Goal: Information Seeking & Learning: Find specific fact

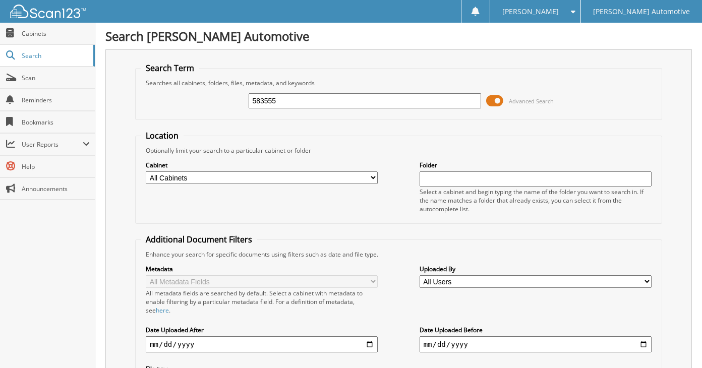
click at [354, 97] on input "583555" at bounding box center [365, 100] width 232 height 15
type input "583556"
click at [354, 97] on input "583556" at bounding box center [365, 100] width 232 height 15
type input "583557"
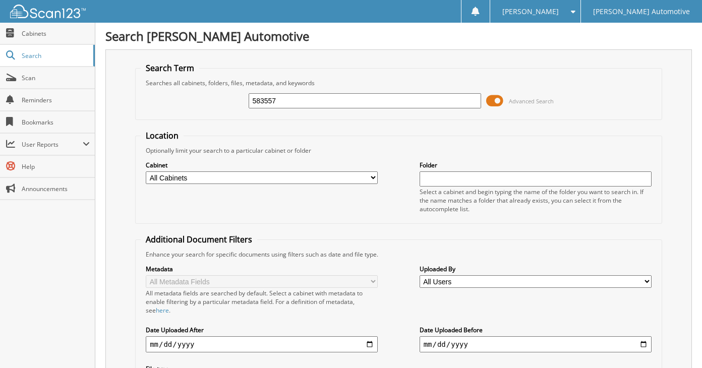
click at [354, 97] on input "583557" at bounding box center [365, 100] width 232 height 15
type input "583558"
click at [354, 97] on input "583558" at bounding box center [365, 100] width 232 height 15
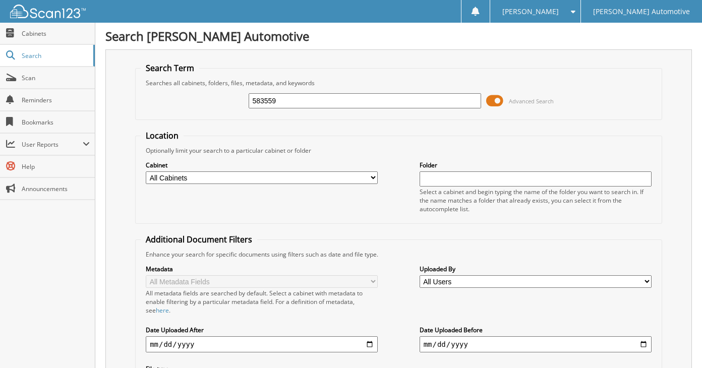
type input "583559"
click at [354, 97] on input "583559" at bounding box center [365, 100] width 232 height 15
type input "583563"
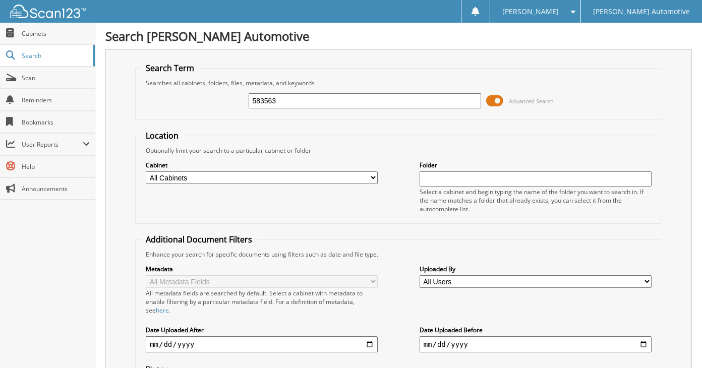
click at [354, 97] on input "583563" at bounding box center [365, 100] width 232 height 15
type input "583564"
click at [354, 97] on input "583564" at bounding box center [365, 100] width 232 height 15
type input "583566"
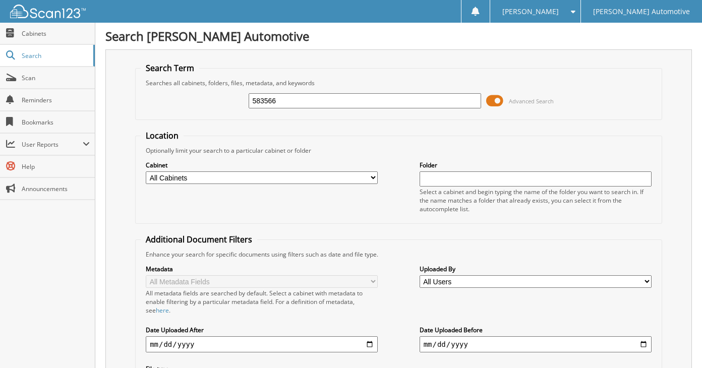
click at [354, 97] on input "583566" at bounding box center [365, 100] width 232 height 15
type input "583574"
click at [354, 97] on input "583574" at bounding box center [365, 100] width 232 height 15
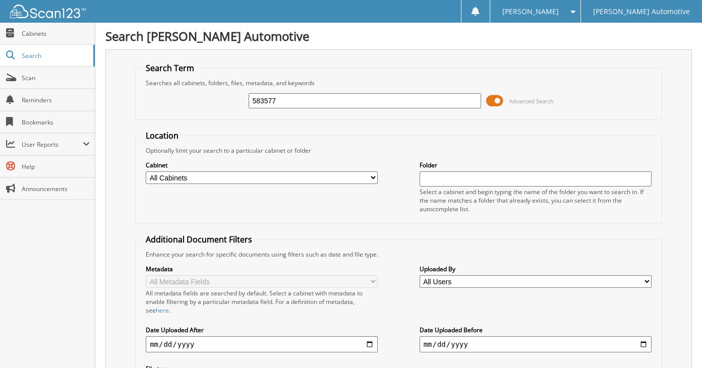
type input "583577"
click at [354, 97] on input "583577" at bounding box center [365, 100] width 232 height 15
type input "583560"
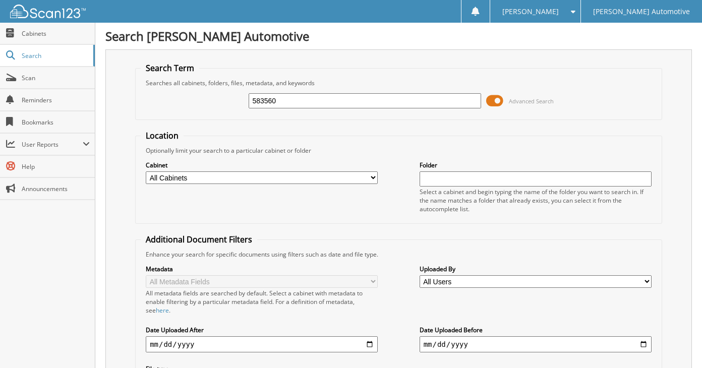
click at [354, 97] on input "583560" at bounding box center [365, 100] width 232 height 15
type input "583565"
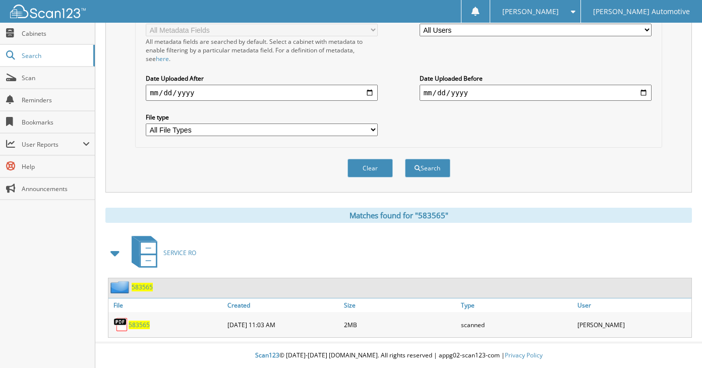
scroll to position [50, 0]
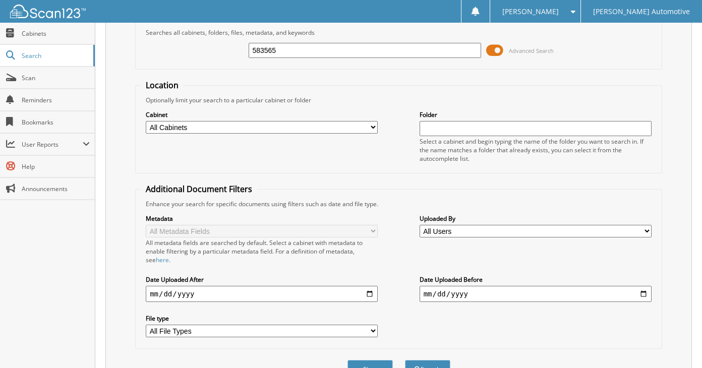
click at [354, 43] on input "583565" at bounding box center [365, 50] width 232 height 15
type input "583567"
click at [405, 360] on button "Search" at bounding box center [427, 369] width 45 height 19
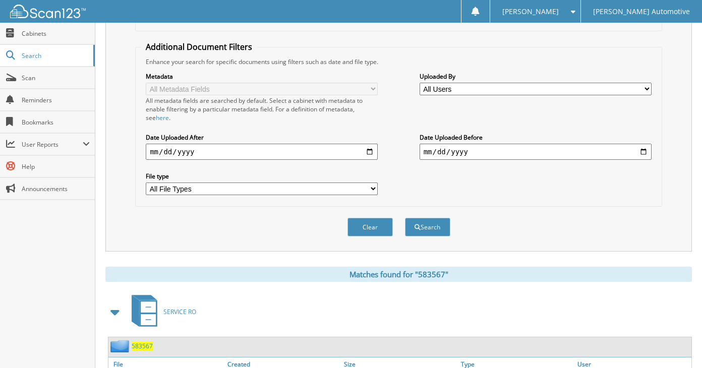
scroll to position [25, 0]
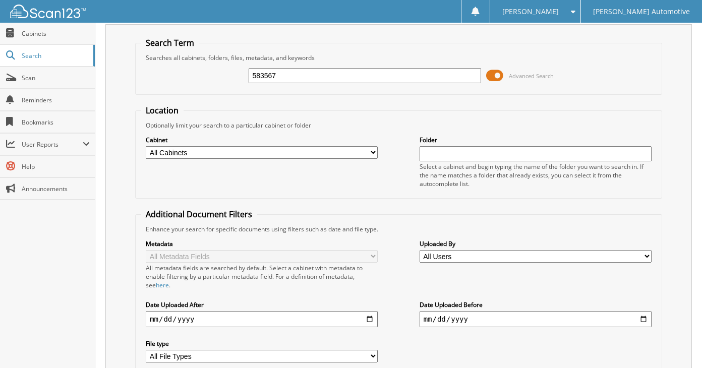
click at [351, 73] on input "583567" at bounding box center [365, 75] width 232 height 15
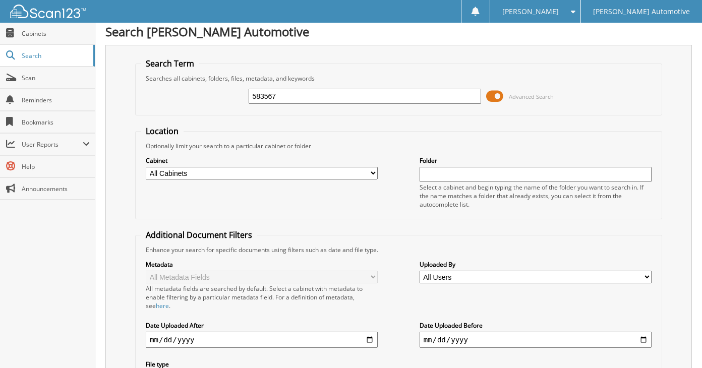
scroll to position [0, 0]
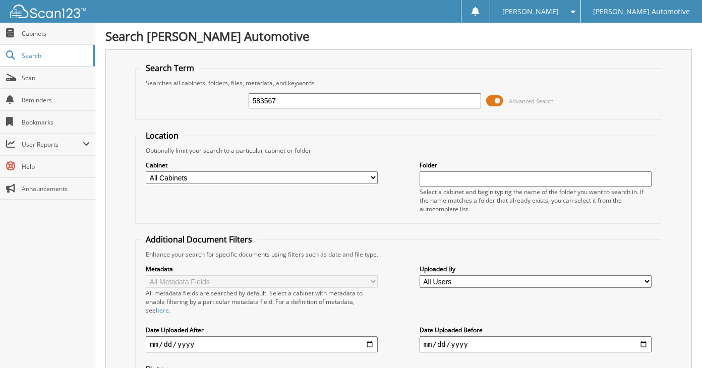
click at [351, 100] on input "583567" at bounding box center [365, 100] width 232 height 15
type input "583589"
click at [351, 103] on input "583589" at bounding box center [365, 100] width 232 height 15
type input "583592"
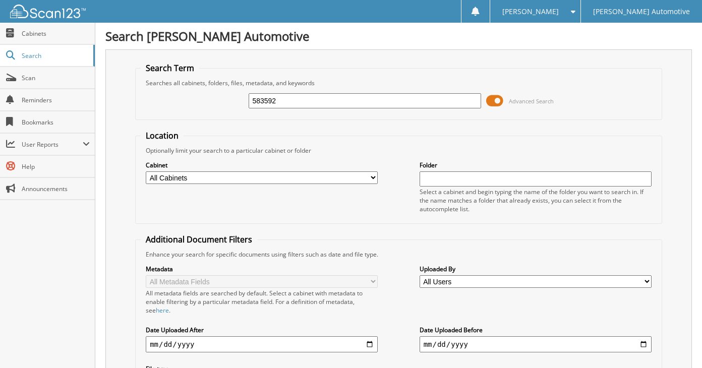
click at [351, 103] on input "583592" at bounding box center [365, 100] width 232 height 15
type input "583593"
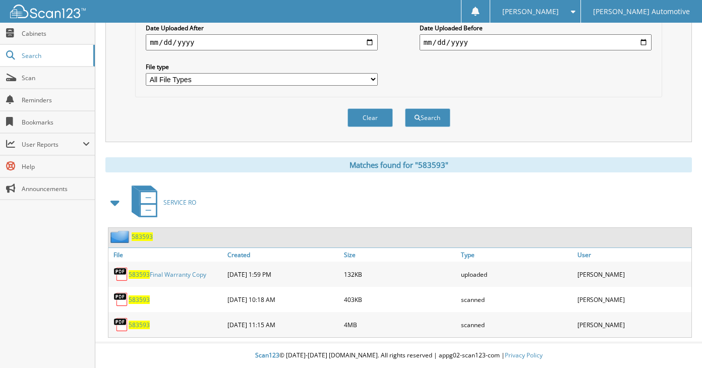
scroll to position [50, 0]
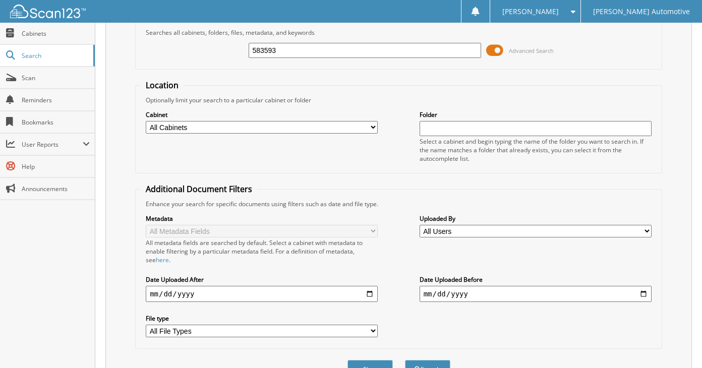
click at [353, 48] on input "583593" at bounding box center [365, 50] width 232 height 15
type input "583594"
click at [405, 360] on button "Search" at bounding box center [427, 369] width 45 height 19
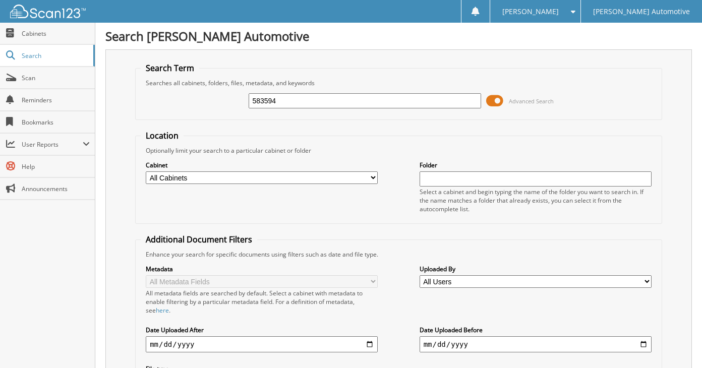
click at [347, 106] on input "583594" at bounding box center [365, 100] width 232 height 15
type input "583595"
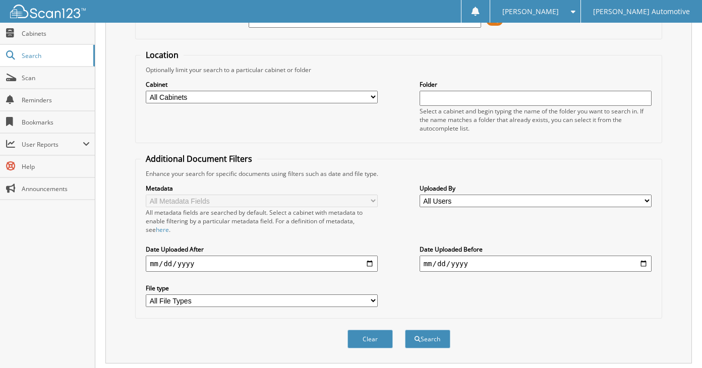
scroll to position [50, 0]
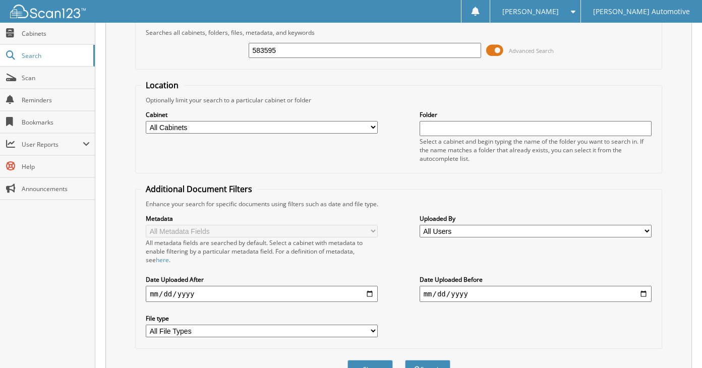
click at [353, 52] on input "583595" at bounding box center [365, 50] width 232 height 15
type input "583597"
click at [405, 360] on button "Search" at bounding box center [427, 369] width 45 height 19
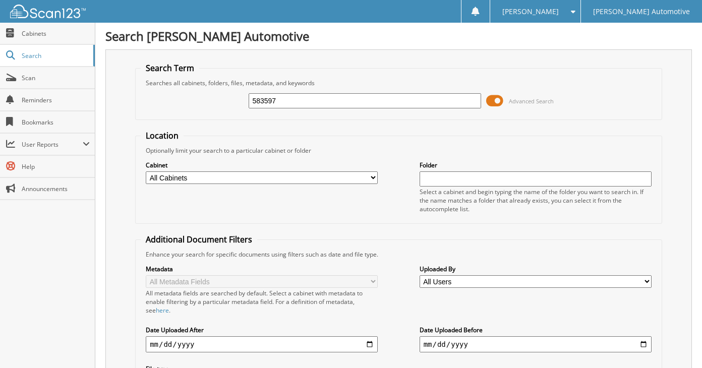
click at [356, 105] on input "583597" at bounding box center [365, 100] width 232 height 15
type input "583596"
click at [356, 105] on input "583596" at bounding box center [365, 100] width 232 height 15
type input "583598"
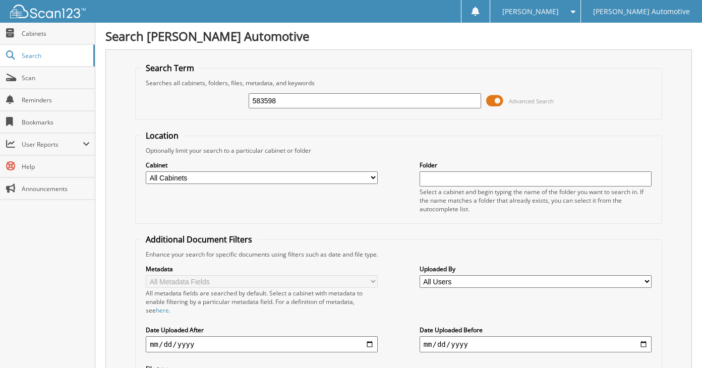
click at [337, 102] on input "583598" at bounding box center [365, 100] width 232 height 15
type input "583599"
click at [337, 102] on input "583599" at bounding box center [365, 100] width 232 height 15
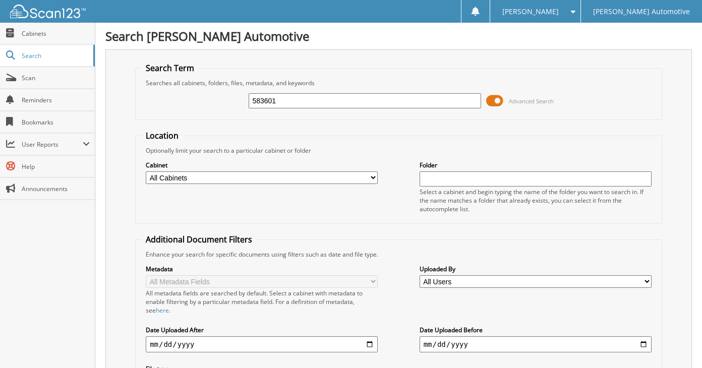
type input "583601"
click at [336, 102] on input "583601" at bounding box center [365, 100] width 232 height 15
type input "583602"
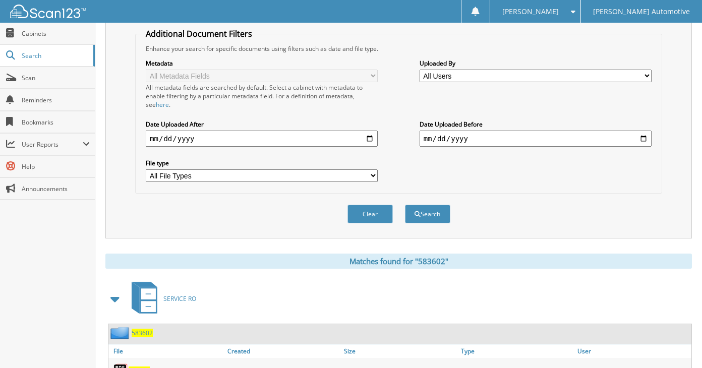
scroll to position [25, 0]
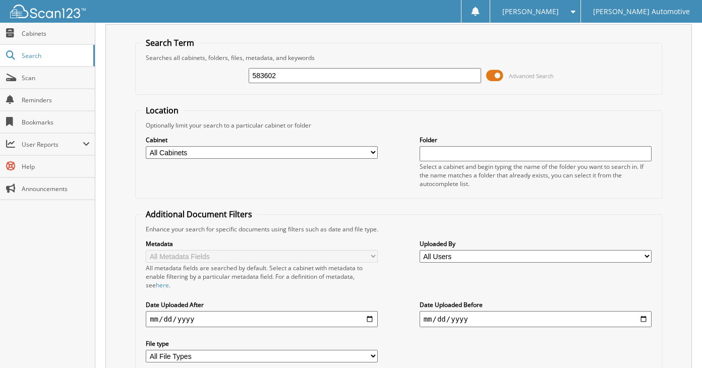
click at [335, 76] on input "583602" at bounding box center [365, 75] width 232 height 15
type input "583604"
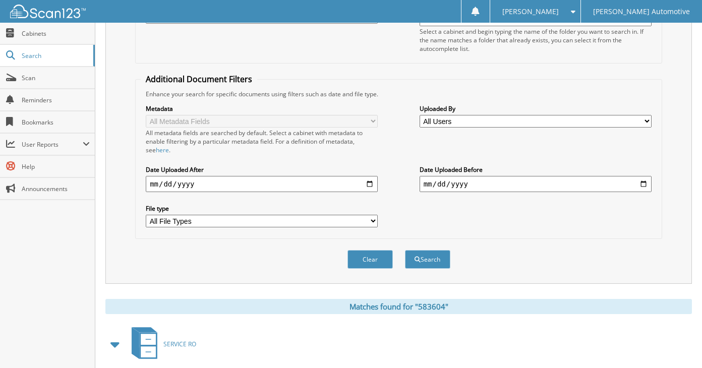
scroll to position [50, 0]
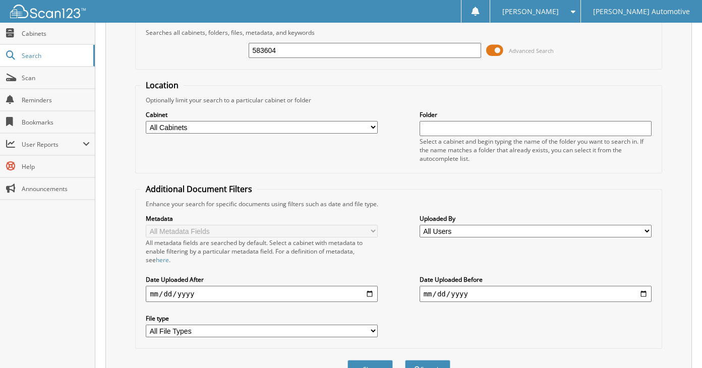
click at [339, 47] on input "583604" at bounding box center [365, 50] width 232 height 15
type input "583605"
click at [405, 360] on button "Search" at bounding box center [427, 369] width 45 height 19
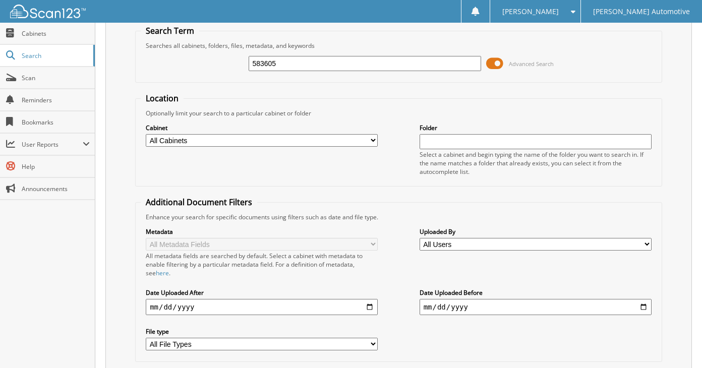
scroll to position [25, 0]
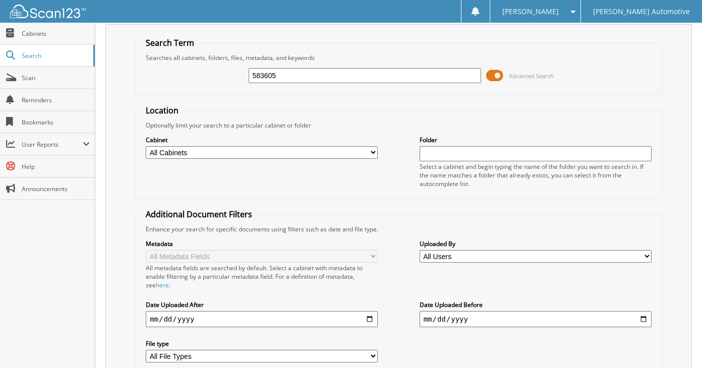
click at [339, 78] on input "583605" at bounding box center [365, 75] width 232 height 15
type input "583611"
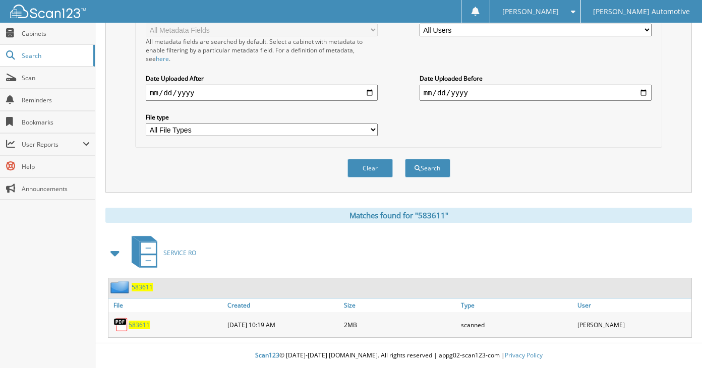
scroll to position [50, 0]
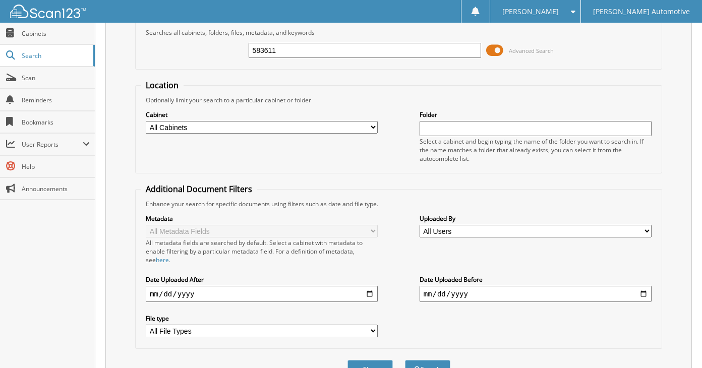
click at [337, 53] on input "583611" at bounding box center [365, 50] width 232 height 15
type input "583613"
click at [405, 360] on button "Search" at bounding box center [427, 369] width 45 height 19
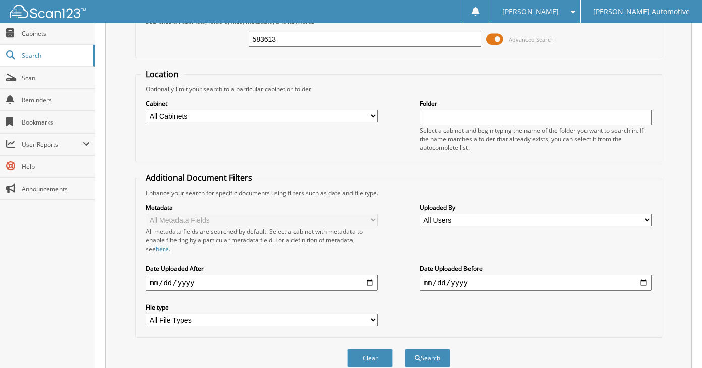
scroll to position [50, 0]
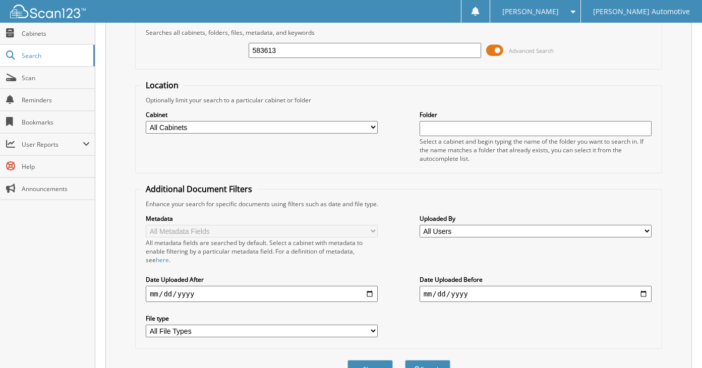
click at [337, 54] on input "583613" at bounding box center [365, 50] width 232 height 15
type input "583614"
click at [405, 360] on button "Search" at bounding box center [427, 369] width 45 height 19
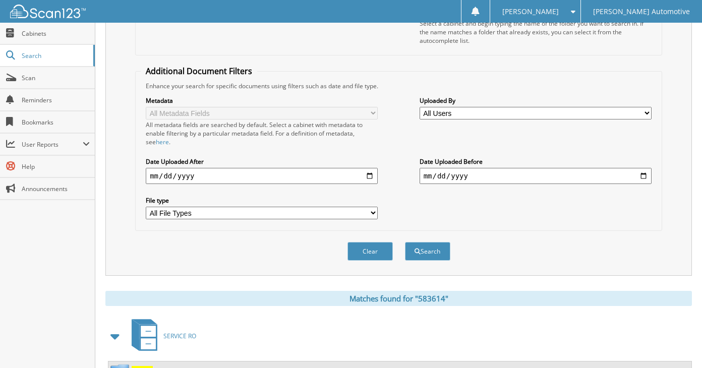
scroll to position [52, 0]
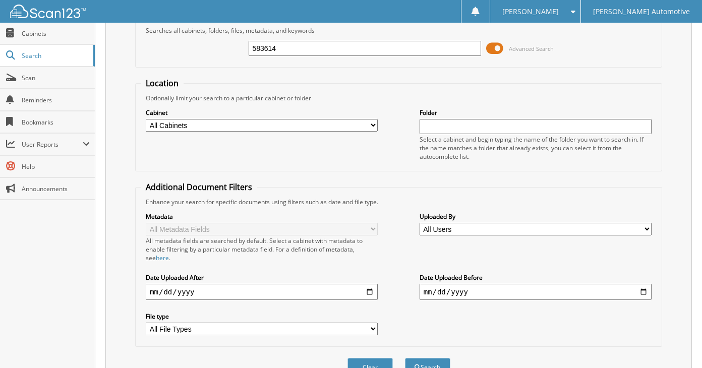
click at [337, 54] on input "583614" at bounding box center [365, 48] width 232 height 15
type input "583615"
click at [405, 358] on button "Search" at bounding box center [427, 367] width 45 height 19
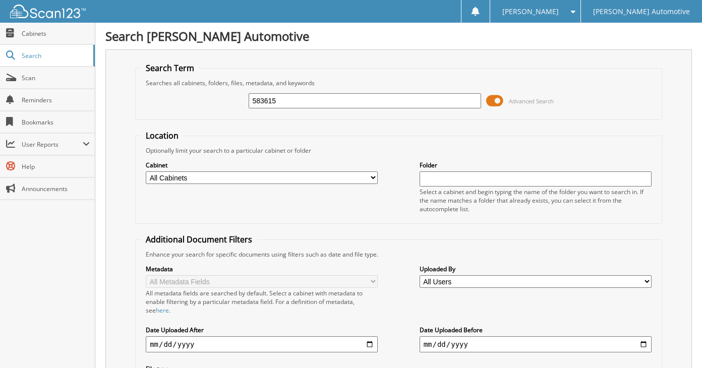
click at [339, 95] on input "583615" at bounding box center [365, 100] width 232 height 15
type input "583618"
click at [339, 95] on input "583618" at bounding box center [365, 100] width 232 height 15
type input "583620"
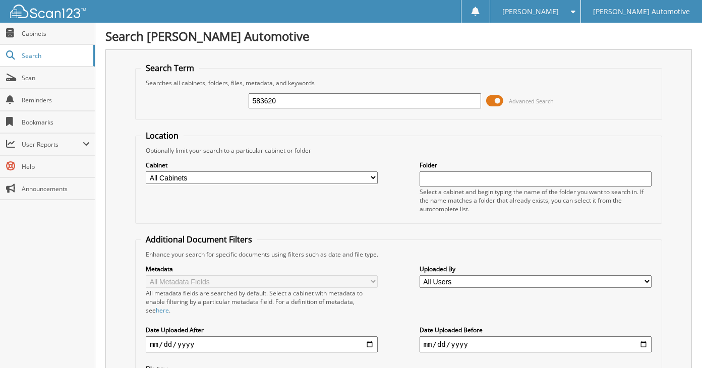
click at [339, 95] on input "583620" at bounding box center [365, 100] width 232 height 15
type input "583623"
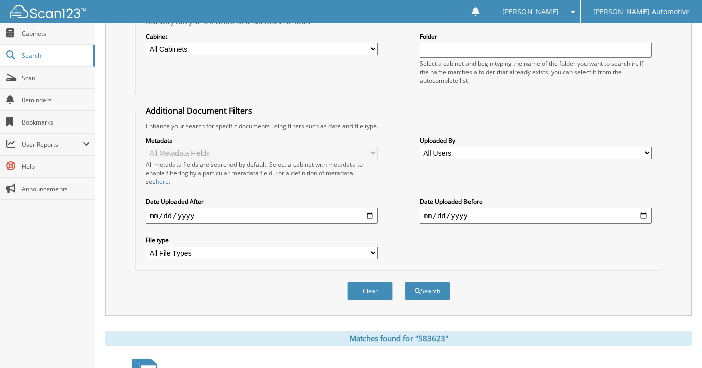
scroll to position [50, 0]
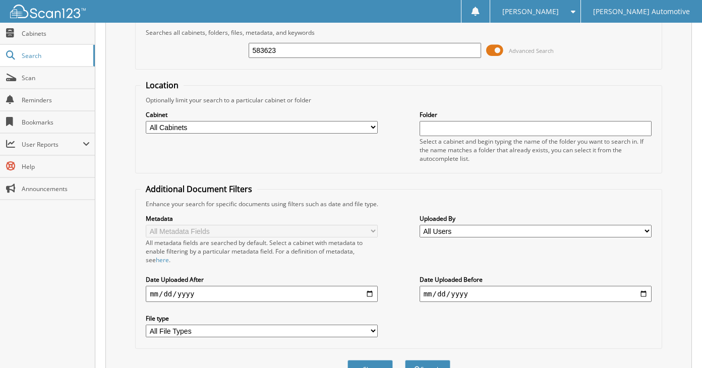
click at [347, 50] on input "583623" at bounding box center [365, 50] width 232 height 15
type input "583627"
click at [405, 360] on button "Search" at bounding box center [427, 369] width 45 height 19
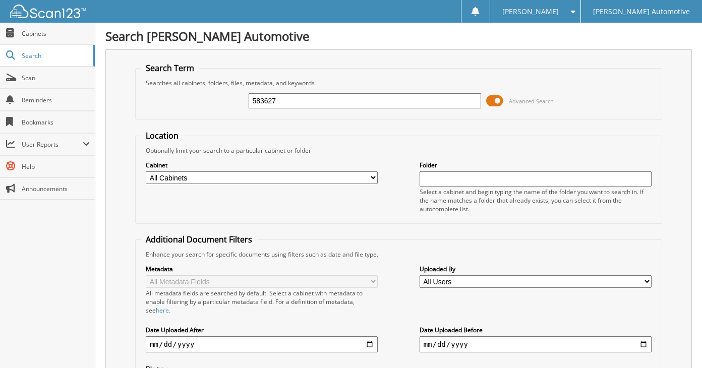
click at [341, 98] on input "583627" at bounding box center [365, 100] width 232 height 15
type input "583628"
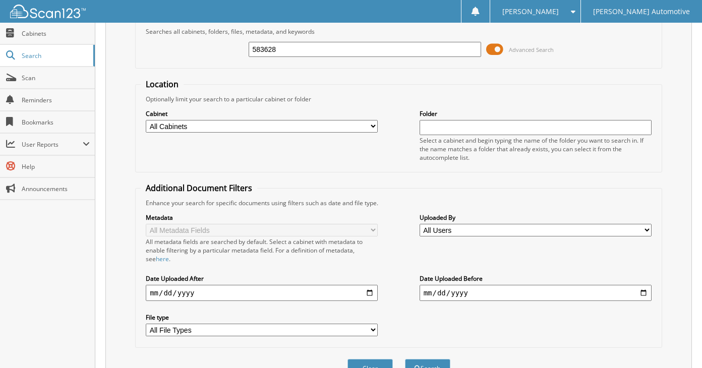
scroll to position [50, 0]
click at [357, 47] on input "583628" at bounding box center [365, 50] width 232 height 15
type input "583631"
click at [405, 360] on button "Search" at bounding box center [427, 369] width 45 height 19
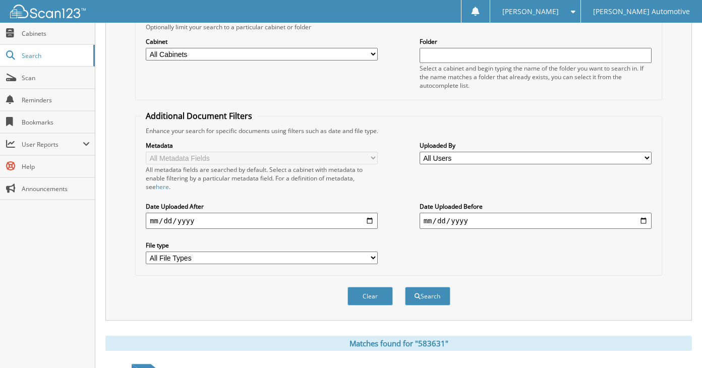
scroll to position [50, 0]
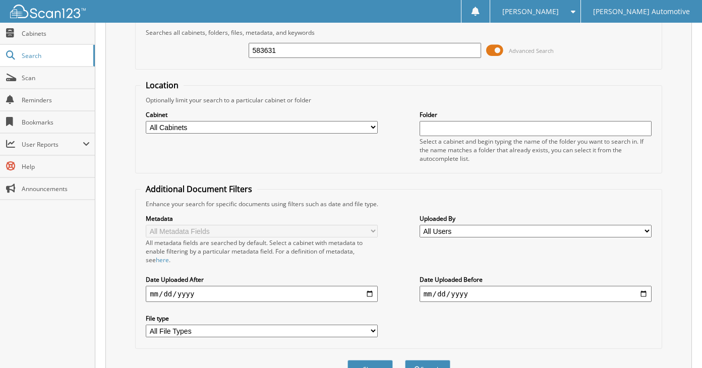
click at [353, 54] on input "583631" at bounding box center [365, 50] width 232 height 15
type input "583633"
click at [405, 360] on button "Search" at bounding box center [427, 369] width 45 height 19
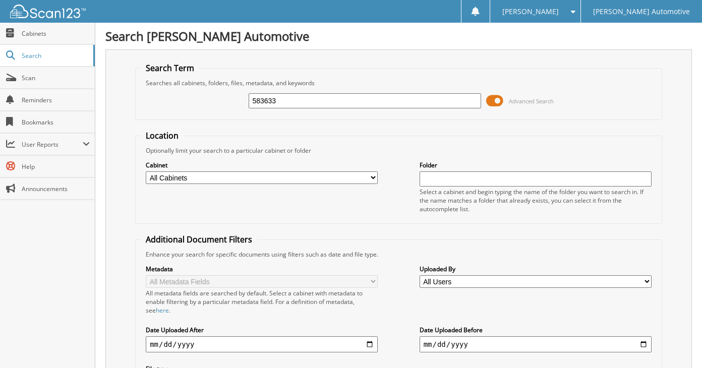
click at [354, 89] on div "583633 Advanced Search" at bounding box center [399, 100] width 516 height 27
click at [353, 99] on input "583633" at bounding box center [365, 100] width 232 height 15
type input "583635"
click at [353, 99] on input "583635" at bounding box center [365, 100] width 232 height 15
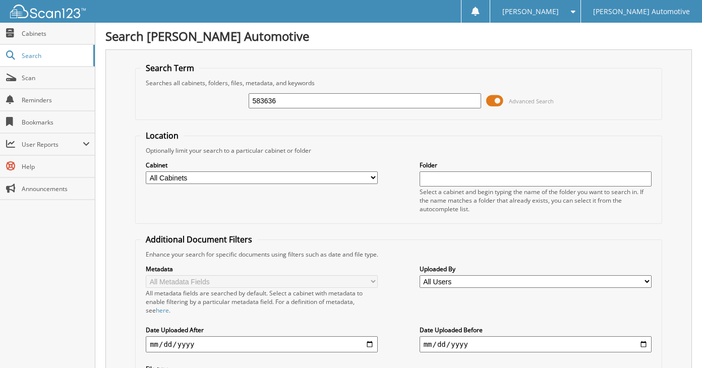
type input "583636"
click at [353, 99] on input "583636" at bounding box center [365, 100] width 232 height 15
type input "583637"
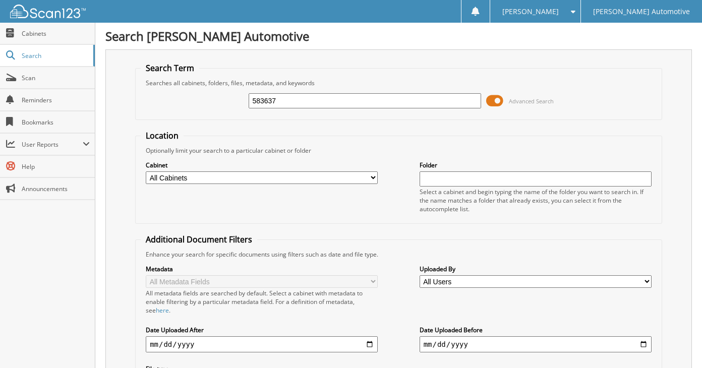
click at [353, 99] on input "583637" at bounding box center [365, 100] width 232 height 15
type input "583638"
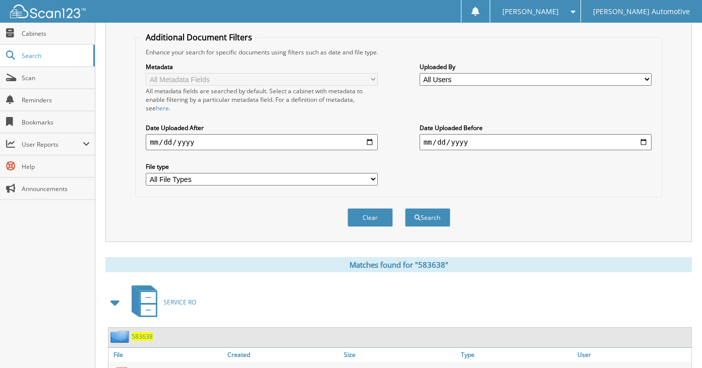
scroll to position [50, 0]
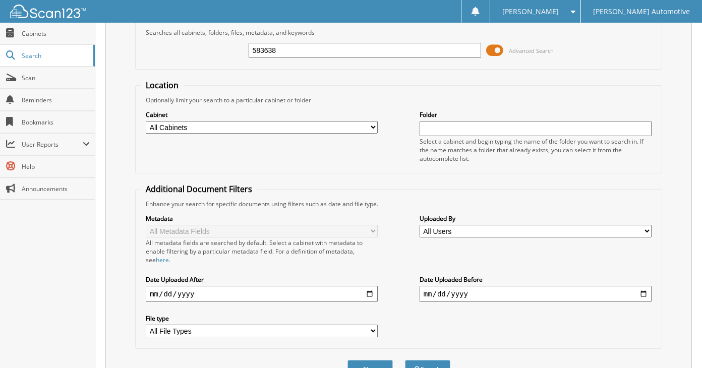
click at [348, 51] on input "583638" at bounding box center [365, 50] width 232 height 15
type input "583639"
click at [405, 360] on button "Search" at bounding box center [427, 369] width 45 height 19
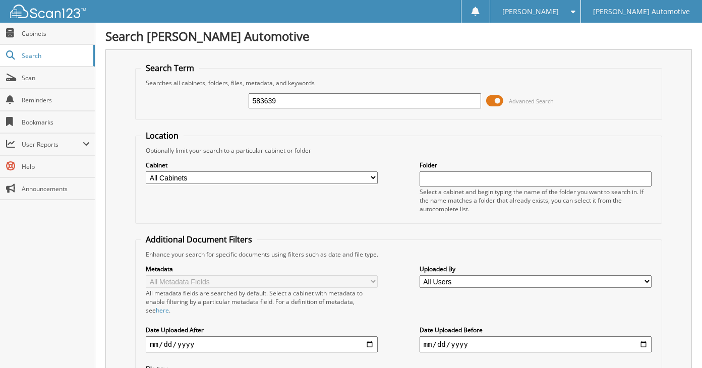
click at [341, 101] on input "583639" at bounding box center [365, 100] width 232 height 15
type input "583642"
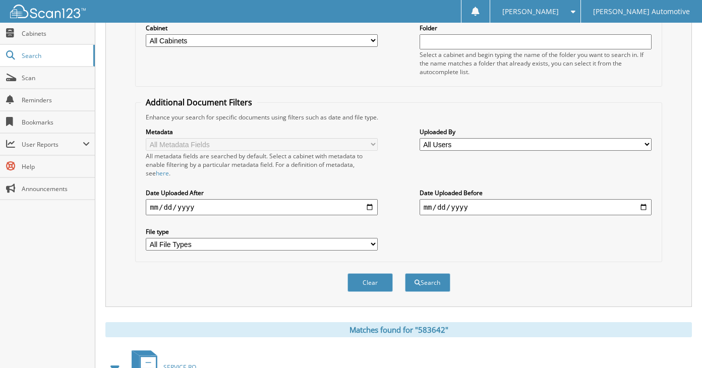
scroll to position [50, 0]
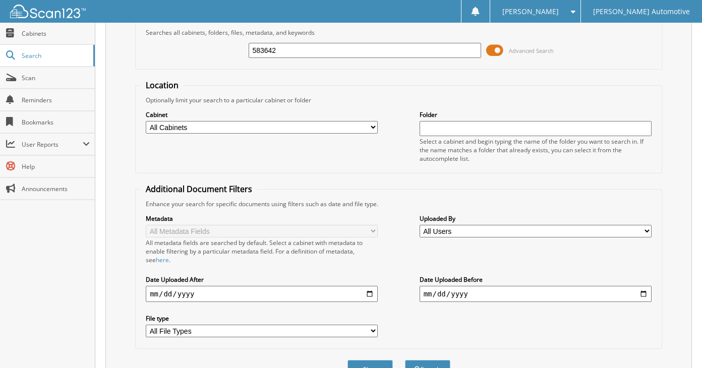
click at [328, 47] on input "583642" at bounding box center [365, 50] width 232 height 15
type input "583645"
click at [405, 360] on button "Search" at bounding box center [427, 369] width 45 height 19
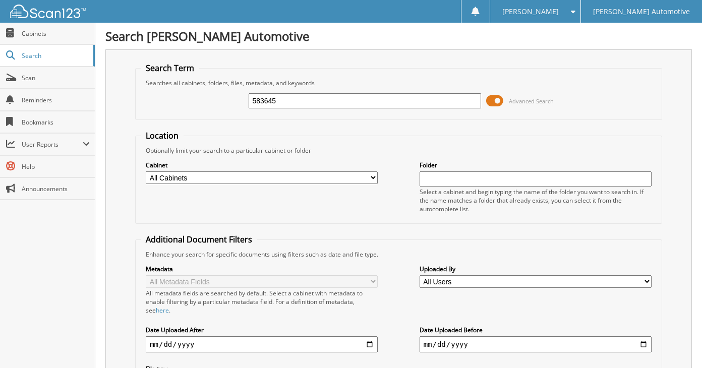
click at [327, 101] on input "583645" at bounding box center [365, 100] width 232 height 15
type input "583647"
click at [326, 104] on input "583647" at bounding box center [365, 100] width 232 height 15
type input "583652"
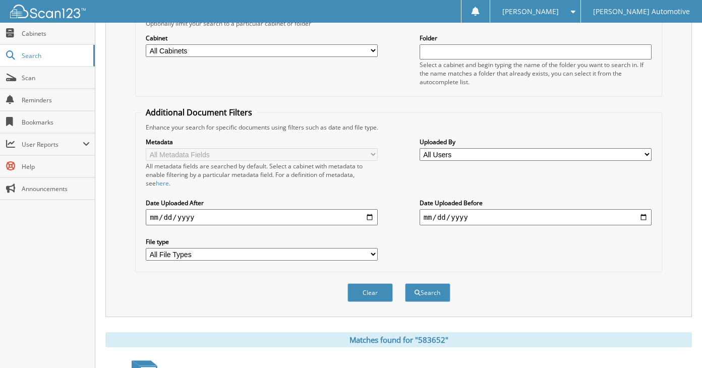
scroll to position [25, 0]
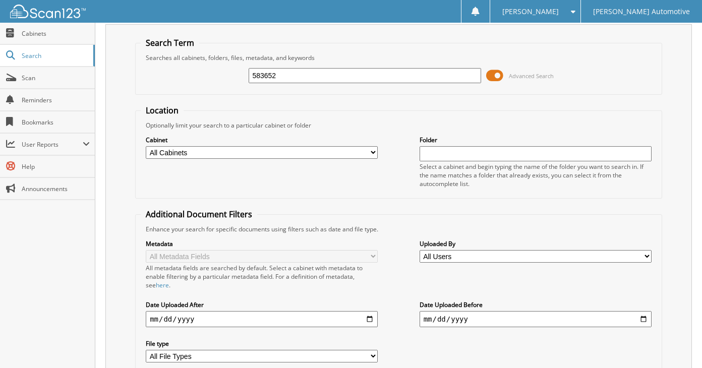
click at [331, 78] on input "583652" at bounding box center [365, 75] width 232 height 15
type input "583653"
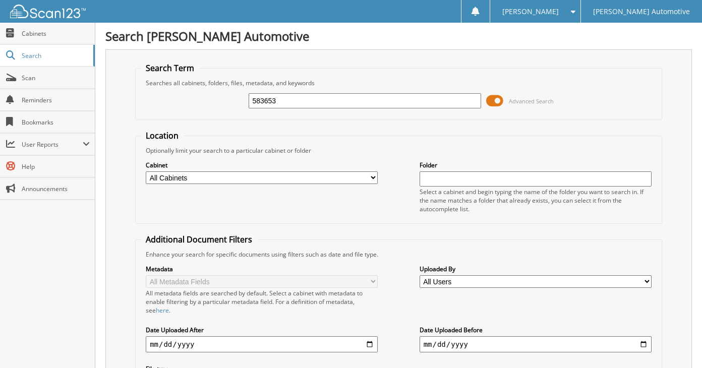
click at [331, 96] on input "583653" at bounding box center [365, 100] width 232 height 15
type input "583654"
click at [331, 96] on input "583654" at bounding box center [365, 100] width 232 height 15
type input "583655"
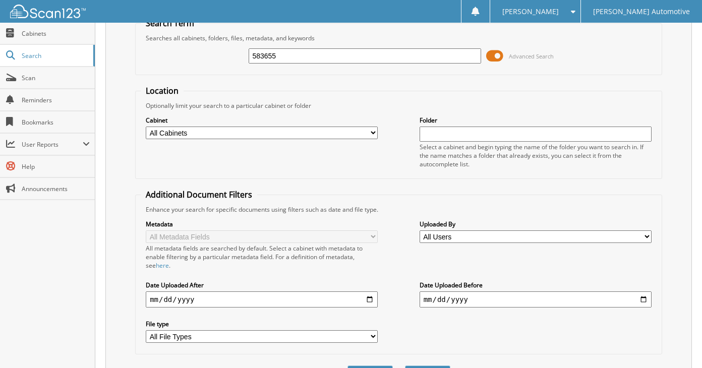
scroll to position [25, 0]
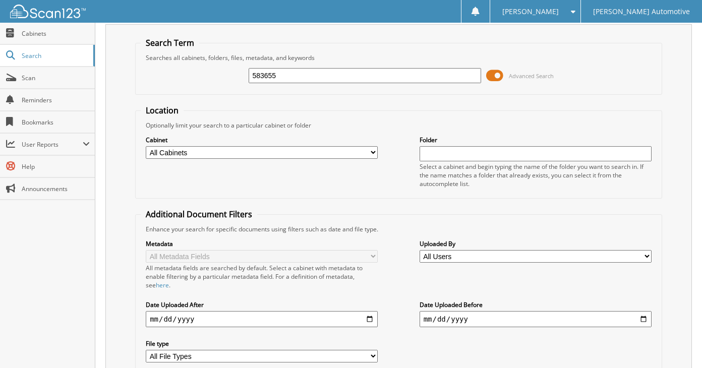
click at [332, 75] on input "583655" at bounding box center [365, 75] width 232 height 15
type input "583656"
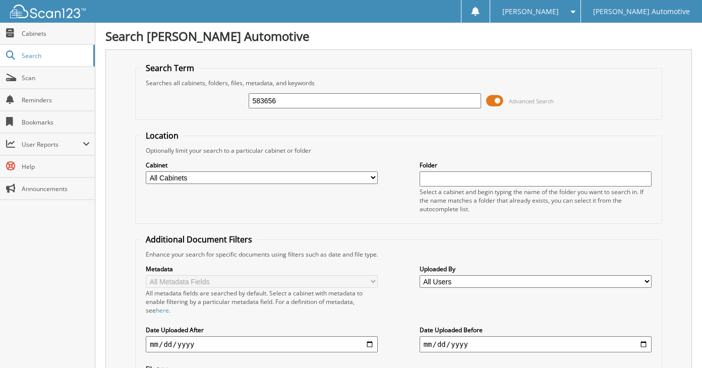
click at [335, 104] on input "583656" at bounding box center [365, 100] width 232 height 15
type input "583659"
click at [310, 99] on input "583659" at bounding box center [365, 100] width 232 height 15
type input "583663"
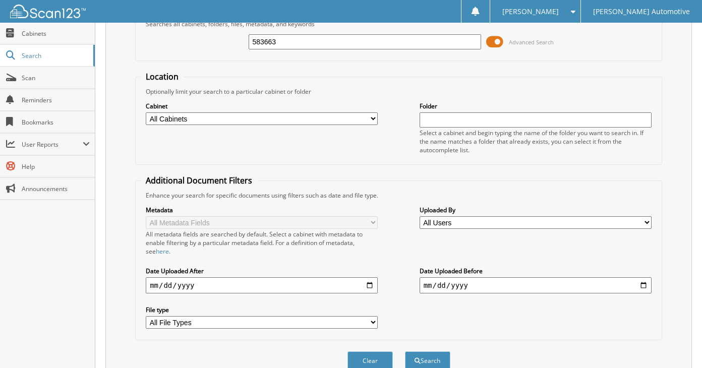
scroll to position [50, 0]
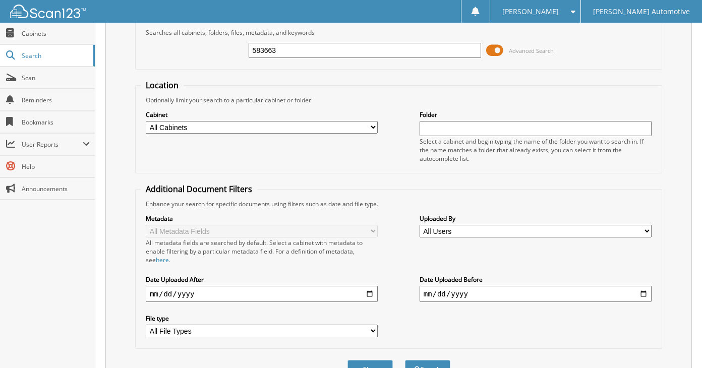
click at [306, 53] on input "583663" at bounding box center [365, 50] width 232 height 15
type input "583667"
click at [405, 360] on button "Search" at bounding box center [427, 369] width 45 height 19
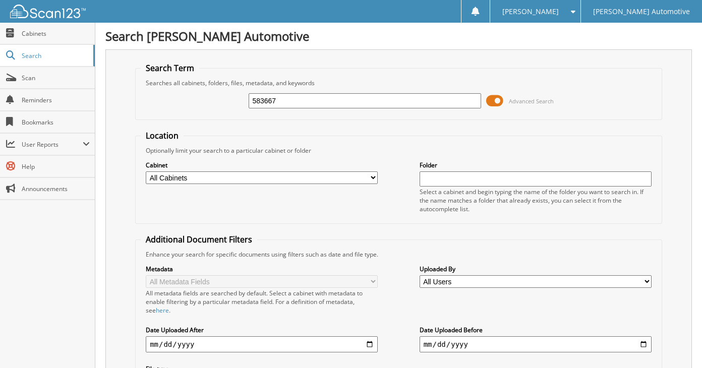
click at [302, 93] on div "583667" at bounding box center [365, 100] width 232 height 17
click at [302, 98] on input "583667" at bounding box center [365, 100] width 232 height 15
type input "583677"
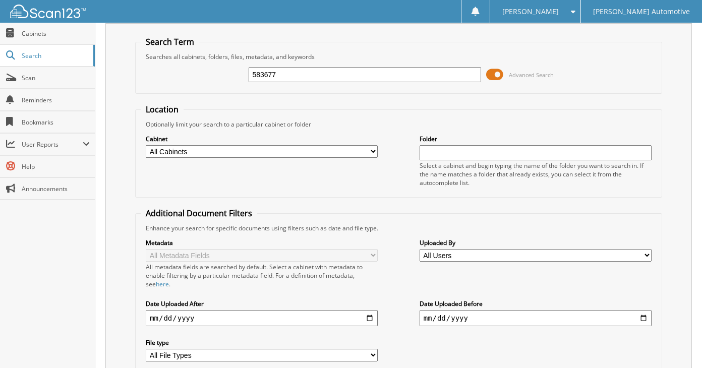
scroll to position [25, 0]
click at [308, 76] on input "583677" at bounding box center [365, 75] width 232 height 15
type input "583679"
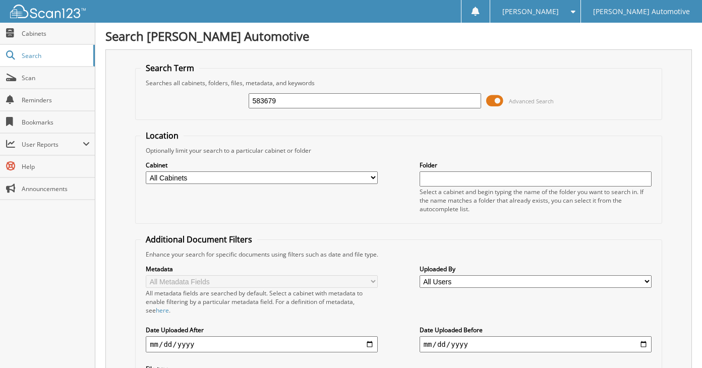
click at [309, 100] on input "583679" at bounding box center [365, 100] width 232 height 15
type input "583680"
click at [309, 100] on input "583680" at bounding box center [365, 100] width 232 height 15
type input "583690"
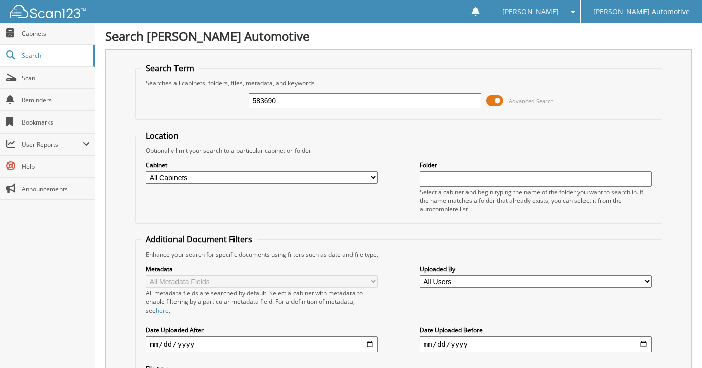
click at [309, 100] on input "583690" at bounding box center [365, 100] width 232 height 15
type input "583691"
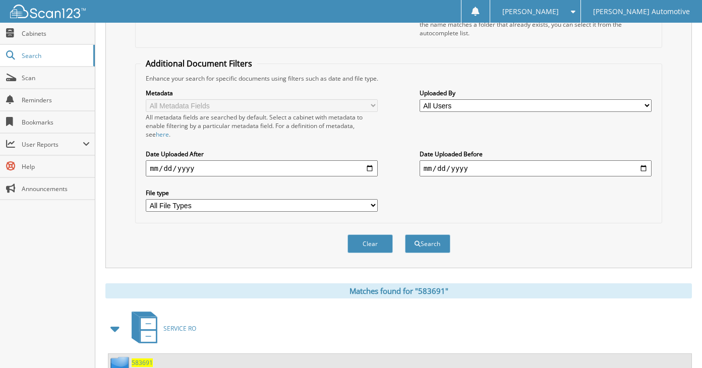
scroll to position [50, 0]
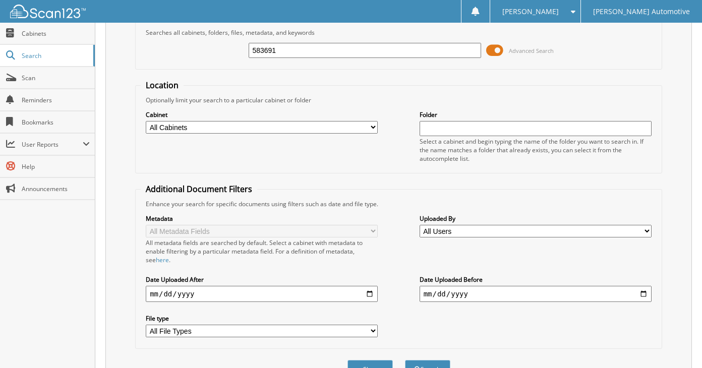
click at [316, 54] on input "583691" at bounding box center [365, 50] width 232 height 15
type input "583692"
click at [405, 360] on button "Search" at bounding box center [427, 369] width 45 height 19
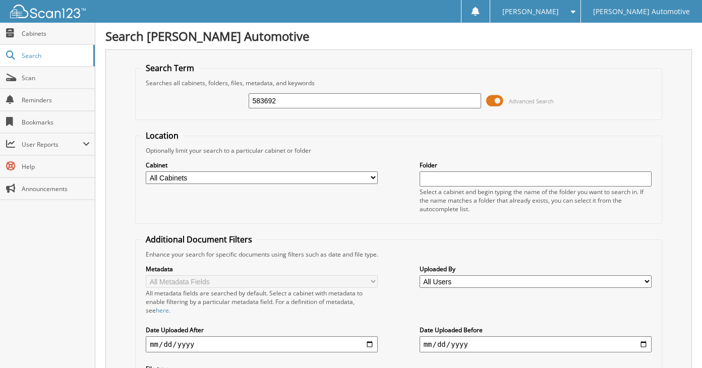
click at [314, 97] on input "583692" at bounding box center [365, 100] width 232 height 15
type input "583694"
click at [314, 97] on input "583694" at bounding box center [365, 100] width 232 height 15
type input "583696"
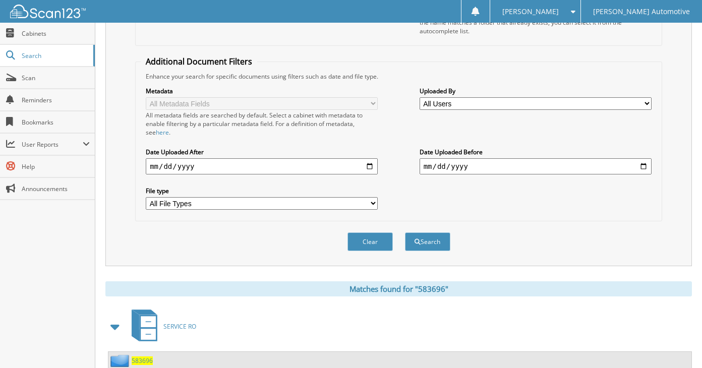
scroll to position [25, 0]
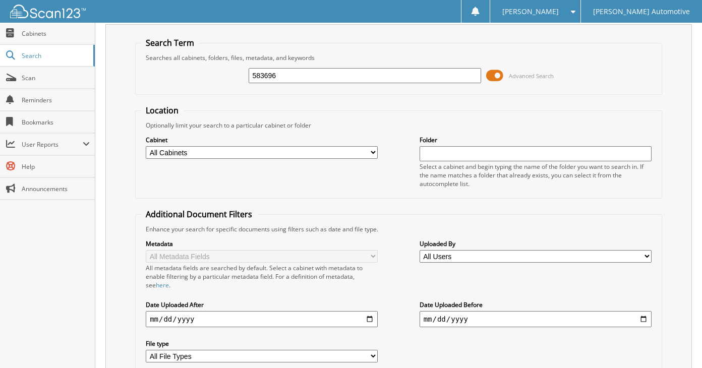
click at [319, 79] on input "583696" at bounding box center [365, 75] width 232 height 15
type input "583697"
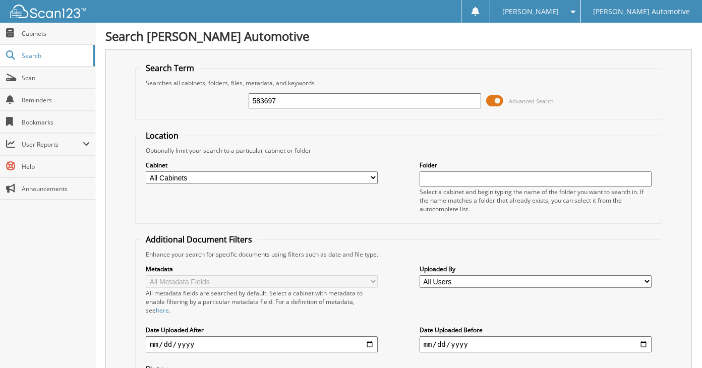
click at [319, 96] on input "583697" at bounding box center [365, 100] width 232 height 15
type input "583701"
drag, startPoint x: 0, startPoint y: 0, endPoint x: 319, endPoint y: 96, distance: 333.1
click at [319, 96] on input "583701" at bounding box center [365, 100] width 232 height 15
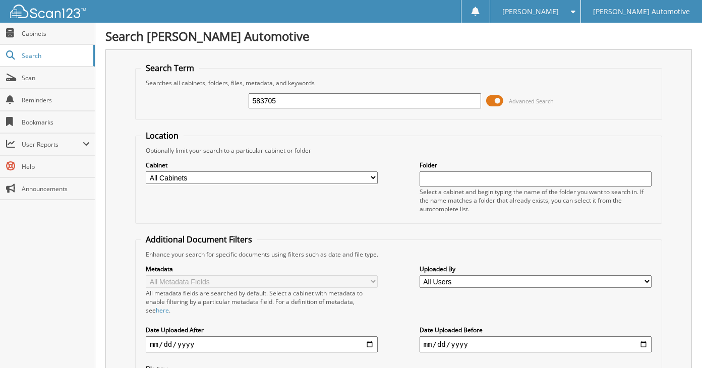
type input "583705"
click at [319, 96] on input "583705" at bounding box center [365, 100] width 232 height 15
type input "583706"
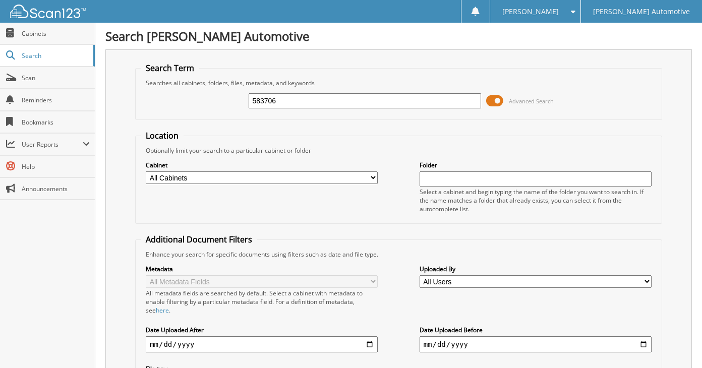
click at [319, 96] on input "583706" at bounding box center [365, 100] width 232 height 15
type input "583708"
click at [319, 96] on input "583708" at bounding box center [365, 100] width 232 height 15
type input "583710"
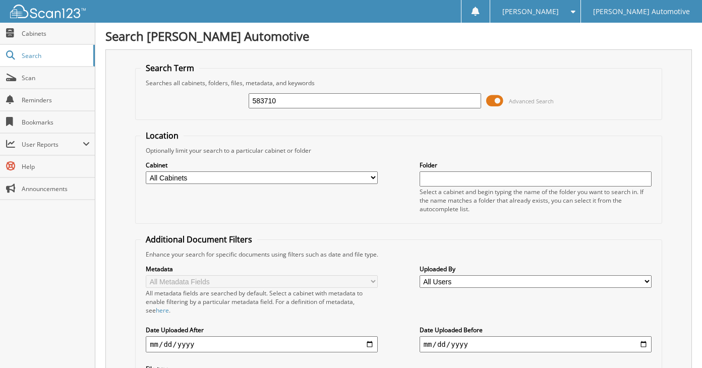
click at [319, 96] on input "583710" at bounding box center [365, 100] width 232 height 15
type input "583713"
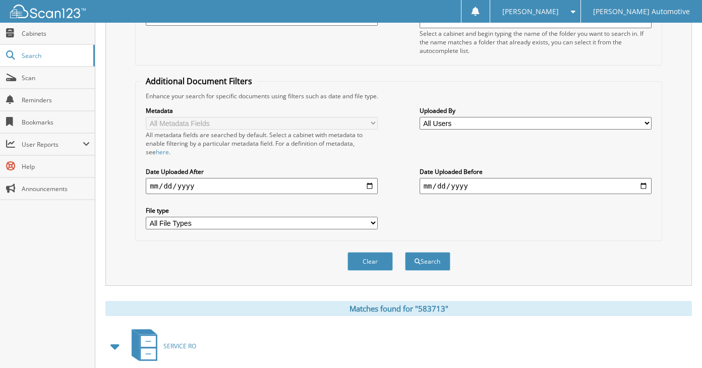
scroll to position [50, 0]
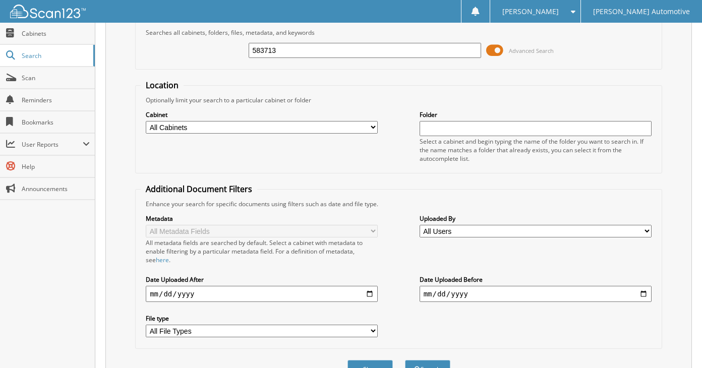
click at [327, 53] on input "583713" at bounding box center [365, 50] width 232 height 15
type input "583714"
click at [405, 360] on button "Search" at bounding box center [427, 369] width 45 height 19
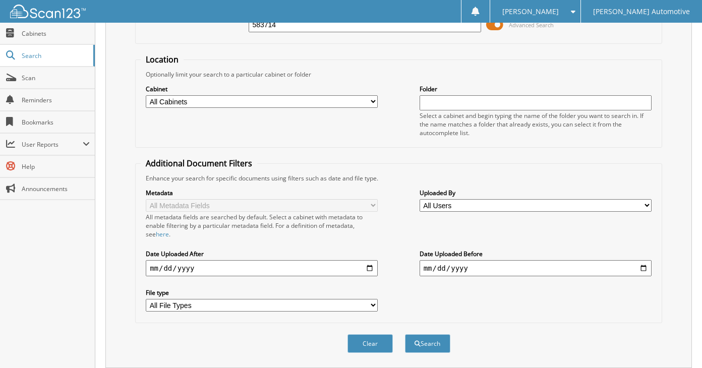
scroll to position [50, 0]
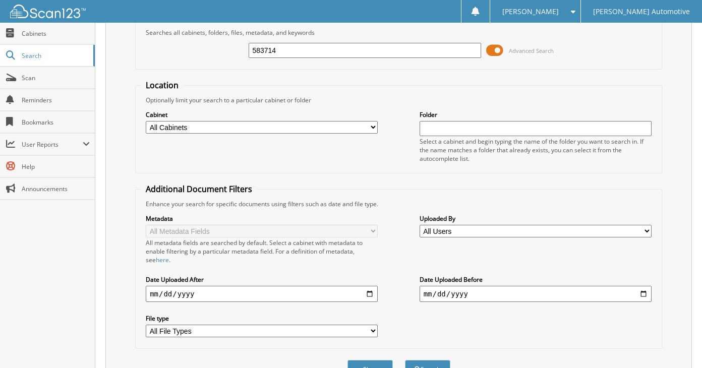
click at [327, 53] on input "583714" at bounding box center [365, 50] width 232 height 15
type input "583724"
click at [405, 360] on button "Search" at bounding box center [427, 369] width 45 height 19
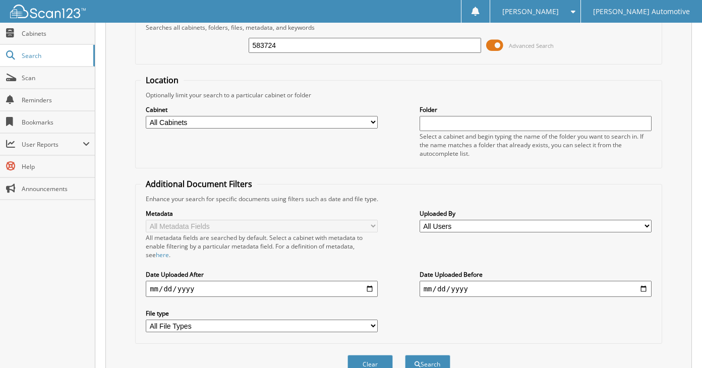
scroll to position [50, 0]
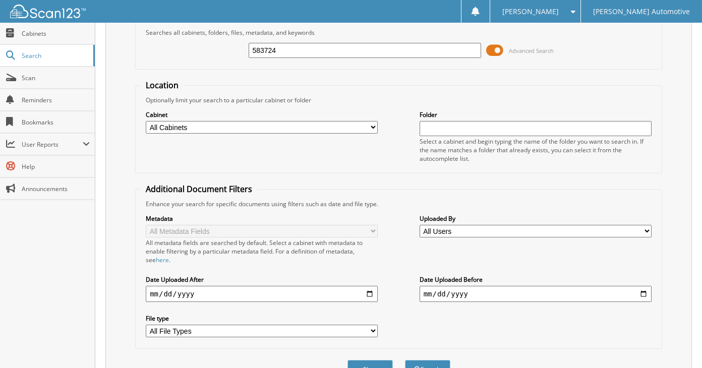
click at [327, 53] on input "583724" at bounding box center [365, 50] width 232 height 15
type input "583726"
click at [405, 360] on button "Search" at bounding box center [427, 369] width 45 height 19
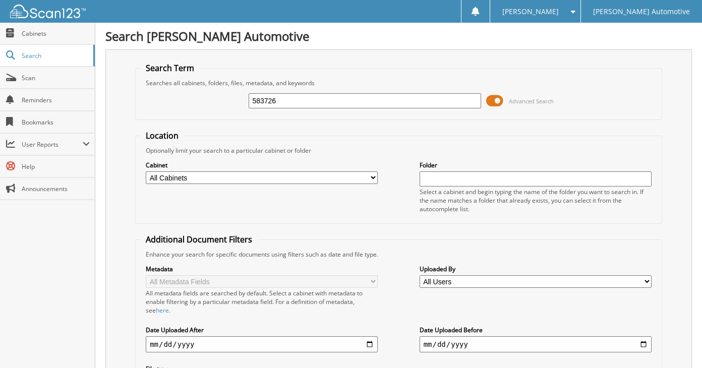
click at [328, 92] on div "583726 Advanced Search" at bounding box center [399, 100] width 516 height 27
click at [330, 96] on input "583726" at bounding box center [365, 100] width 232 height 15
type input "583728"
click at [334, 98] on input "583728" at bounding box center [365, 100] width 232 height 15
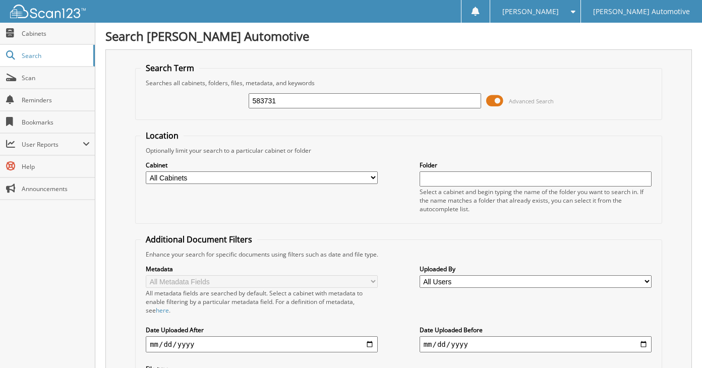
type input "583731"
click at [334, 99] on input "583731" at bounding box center [365, 100] width 232 height 15
type input "583734"
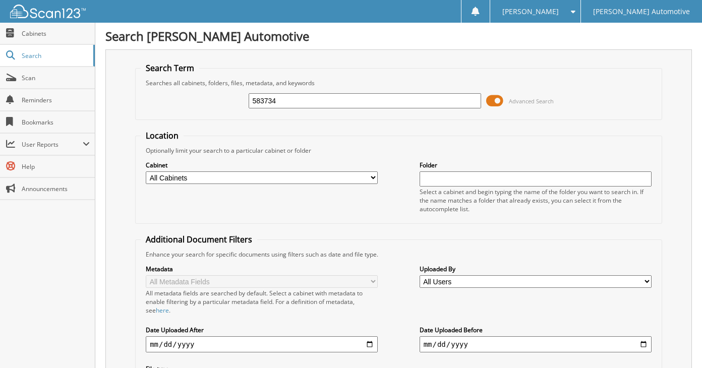
click at [334, 99] on input "583734" at bounding box center [365, 100] width 232 height 15
type input "583738"
click at [334, 99] on input "583738" at bounding box center [365, 100] width 232 height 15
type input "583739"
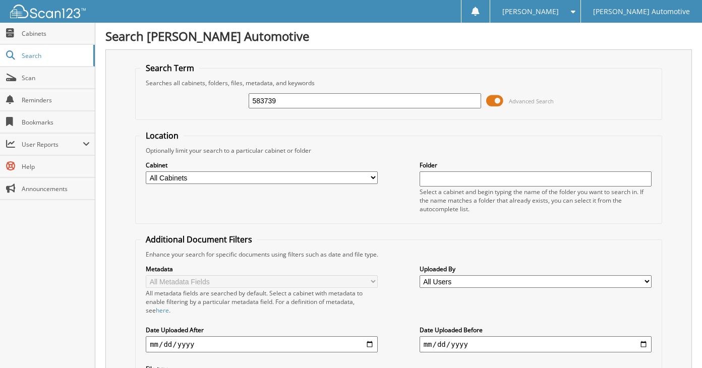
click at [334, 99] on input "583739" at bounding box center [365, 100] width 232 height 15
type input "583743"
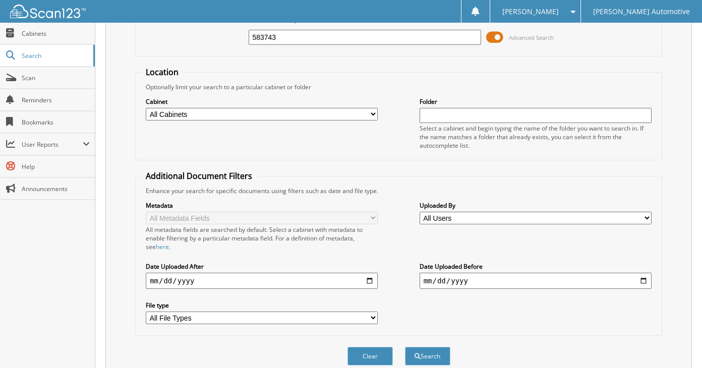
scroll to position [50, 0]
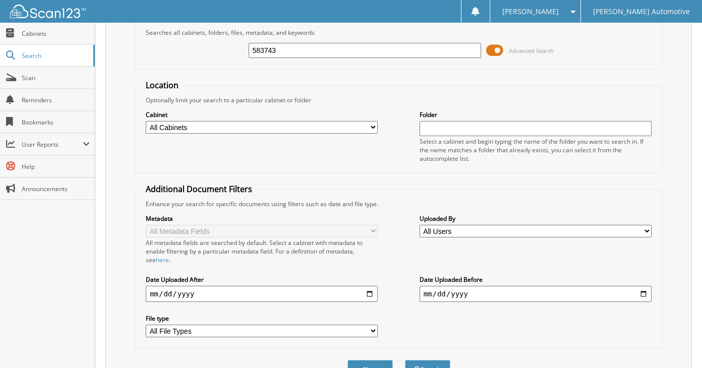
click at [338, 50] on input "583743" at bounding box center [365, 50] width 232 height 15
type input "583744"
click at [405, 360] on button "Search" at bounding box center [427, 369] width 45 height 19
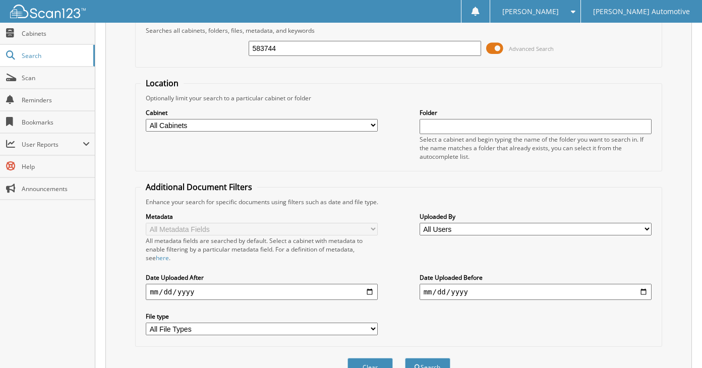
scroll to position [50, 0]
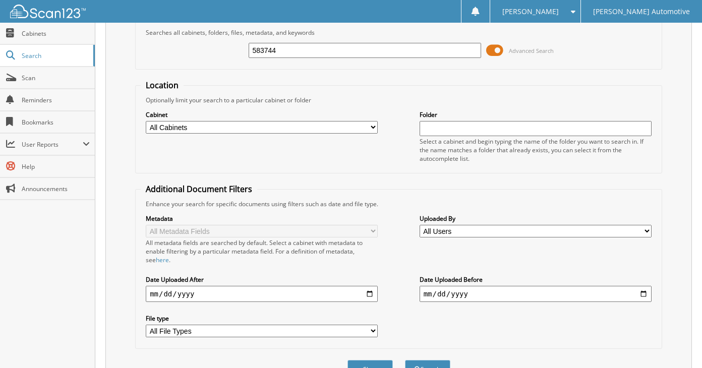
click at [338, 50] on input "583744" at bounding box center [365, 50] width 232 height 15
type input "583746"
click at [405, 360] on button "Search" at bounding box center [427, 369] width 45 height 19
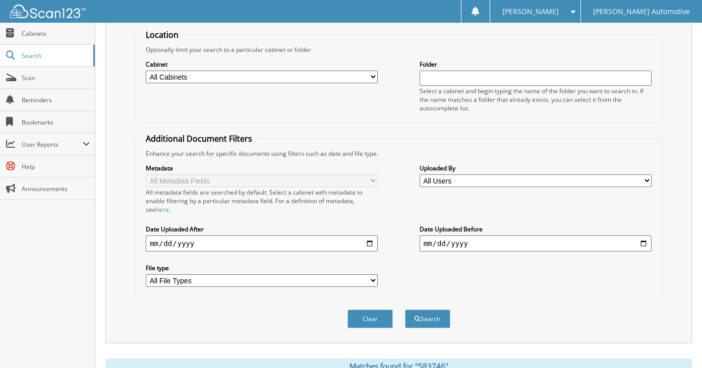
scroll to position [50, 0]
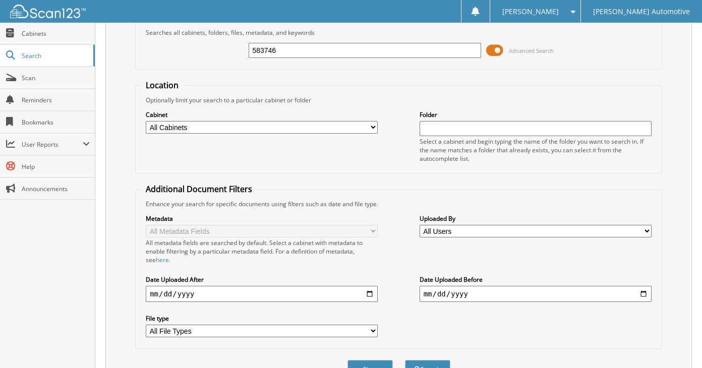
click at [338, 55] on input "583746" at bounding box center [365, 50] width 232 height 15
type input "583747"
click at [405, 360] on button "Search" at bounding box center [427, 369] width 45 height 19
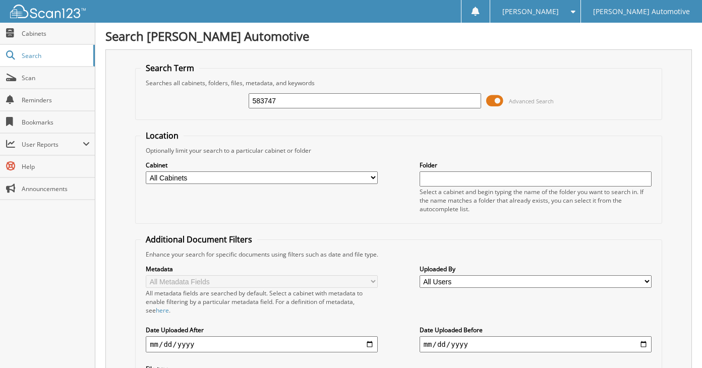
click at [339, 97] on input "583747" at bounding box center [365, 100] width 232 height 15
type input "5837456"
click at [339, 97] on input "5837456" at bounding box center [365, 100] width 232 height 15
type input "583756"
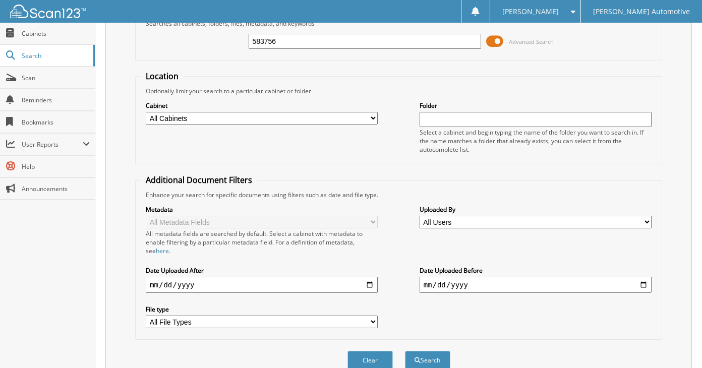
scroll to position [25, 0]
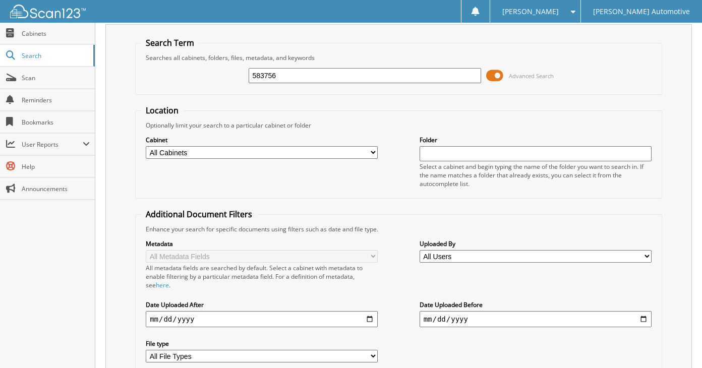
click at [335, 75] on input "583756" at bounding box center [365, 75] width 232 height 15
type input "583759"
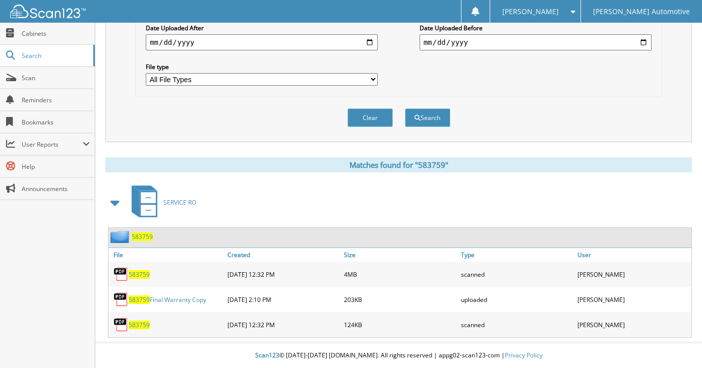
scroll to position [50, 0]
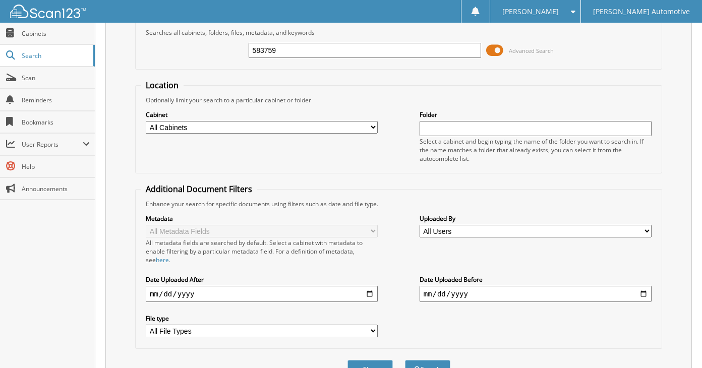
click at [338, 40] on div "583759 Advanced Search" at bounding box center [399, 50] width 516 height 27
click at [337, 47] on input "583759" at bounding box center [365, 50] width 232 height 15
type input "583762"
click at [405, 360] on button "Search" at bounding box center [427, 369] width 45 height 19
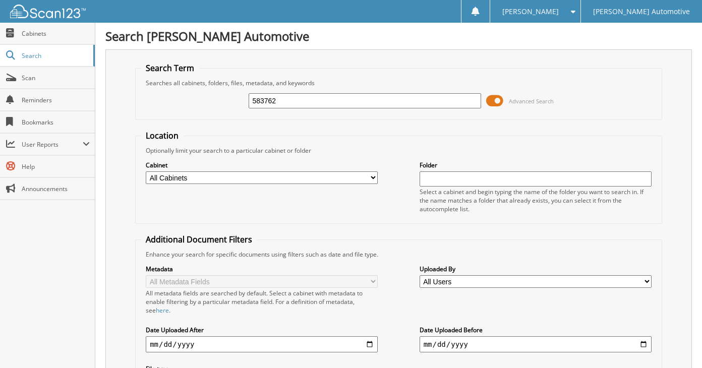
click at [324, 102] on input "583762" at bounding box center [365, 100] width 232 height 15
type input "583775"
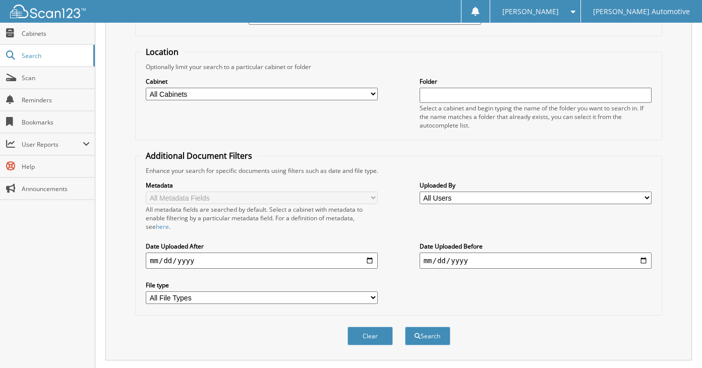
scroll to position [25, 0]
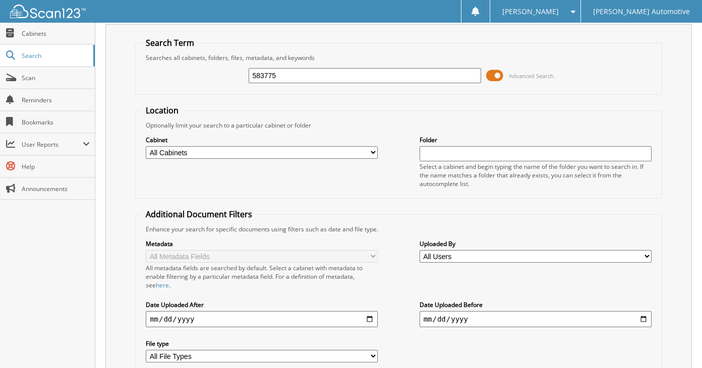
click at [380, 75] on input "583775" at bounding box center [365, 75] width 232 height 15
type input "583805"
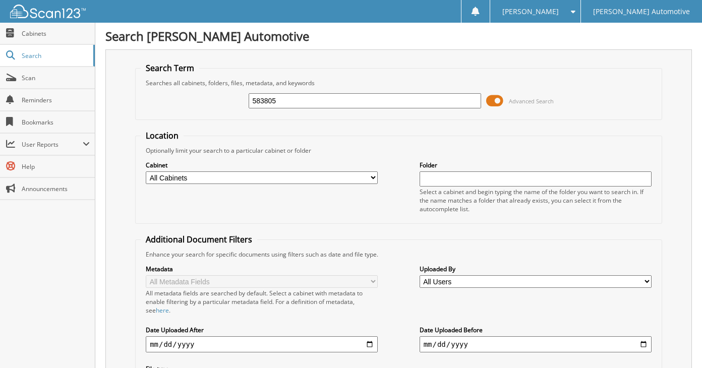
click at [381, 97] on input "583805" at bounding box center [365, 100] width 232 height 15
type input "583809"
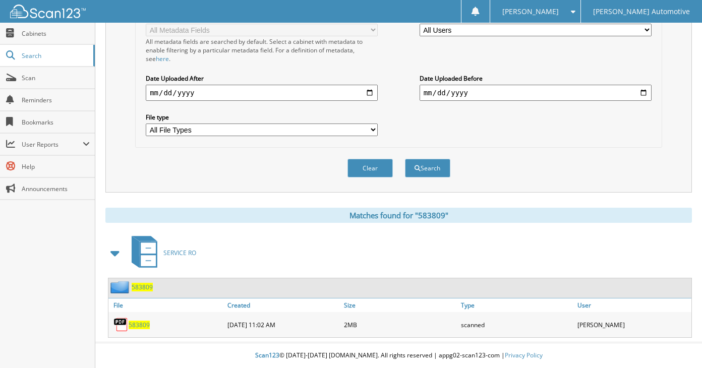
scroll to position [50, 0]
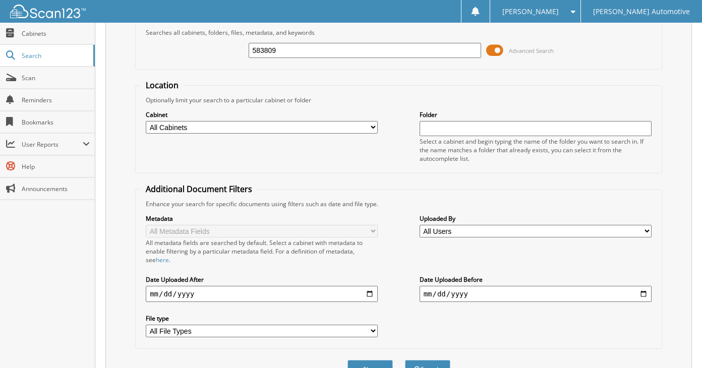
click at [382, 54] on input "583809" at bounding box center [365, 50] width 232 height 15
type input "583811"
click at [405, 360] on button "Search" at bounding box center [427, 369] width 45 height 19
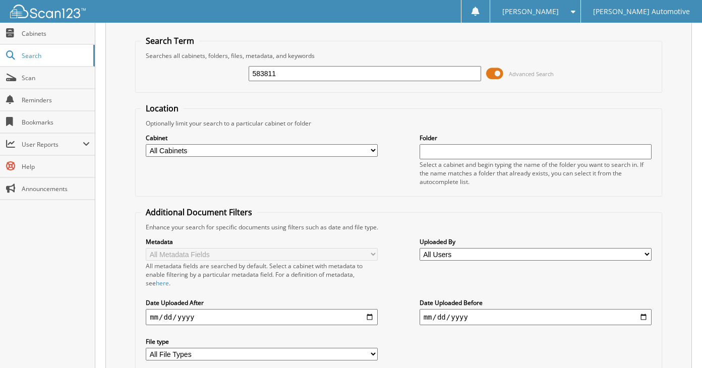
scroll to position [25, 0]
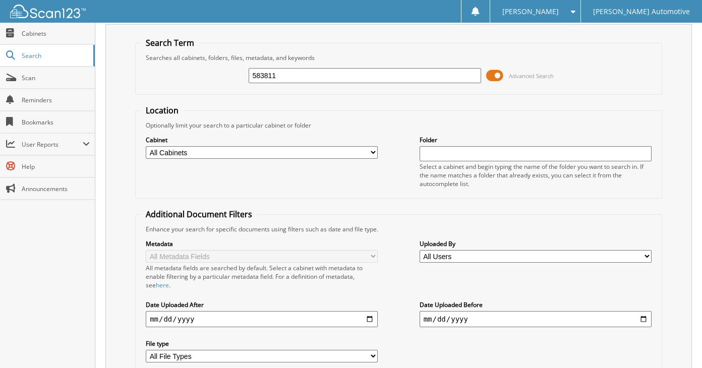
click at [383, 74] on input "583811" at bounding box center [365, 75] width 232 height 15
type input "583812"
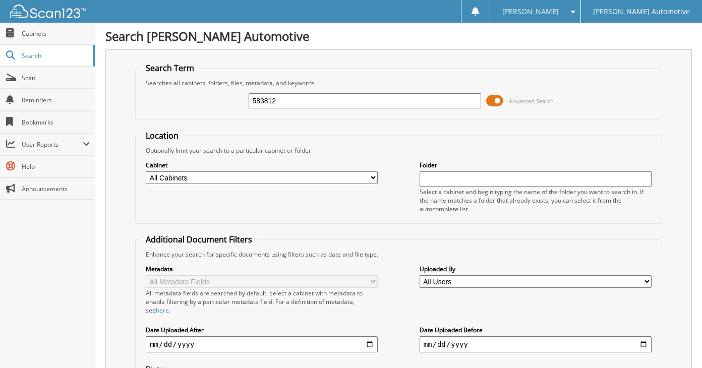
click at [380, 98] on input "583812" at bounding box center [365, 100] width 232 height 15
type input "583813"
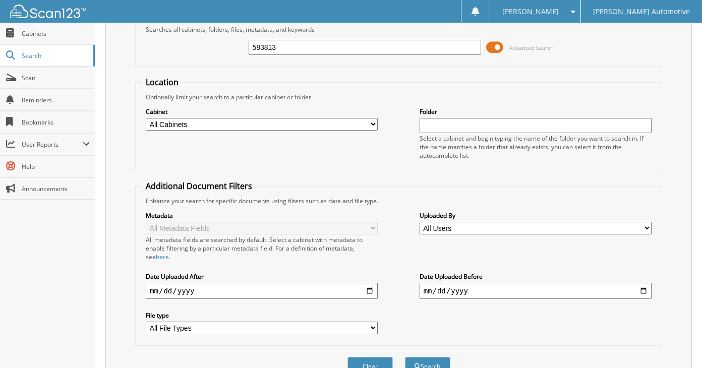
scroll to position [50, 0]
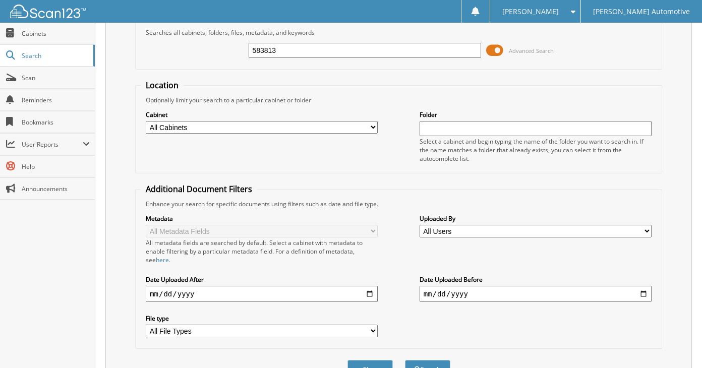
click at [388, 51] on input "583813" at bounding box center [365, 50] width 232 height 15
type input "583818"
click at [405, 360] on button "Search" at bounding box center [427, 369] width 45 height 19
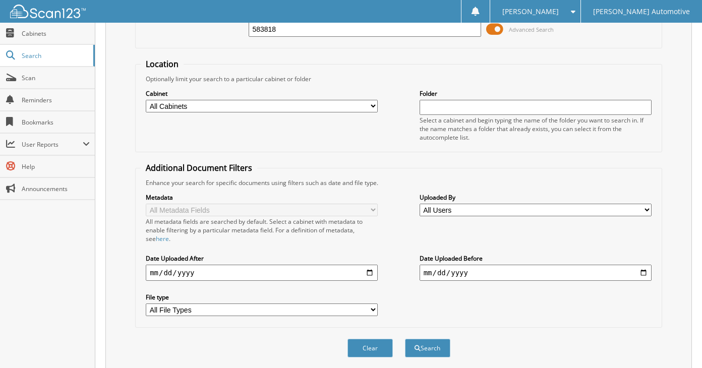
scroll to position [25, 0]
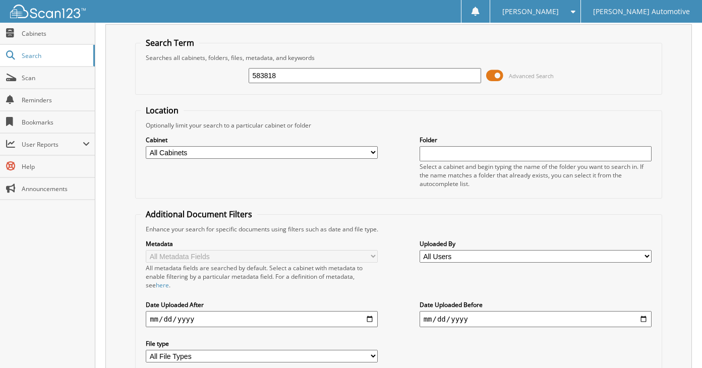
click at [381, 73] on input "583818" at bounding box center [365, 75] width 232 height 15
type input "583825"
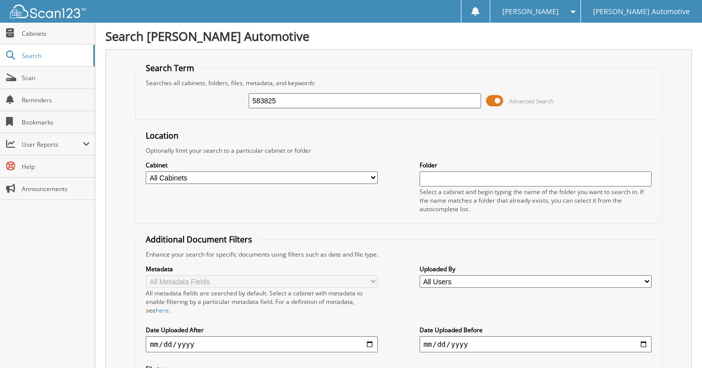
click at [373, 102] on input "583825" at bounding box center [365, 100] width 232 height 15
type input "583826"
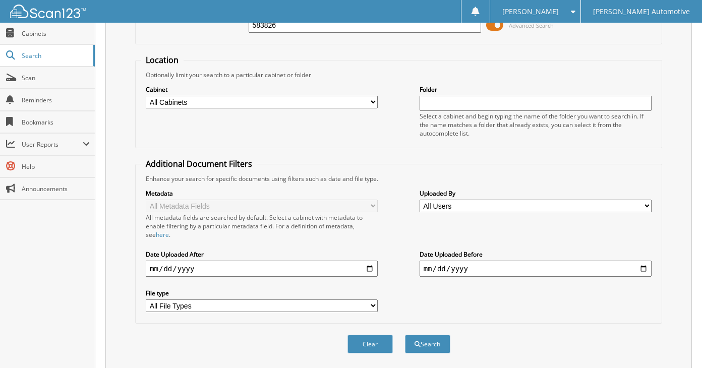
scroll to position [25, 0]
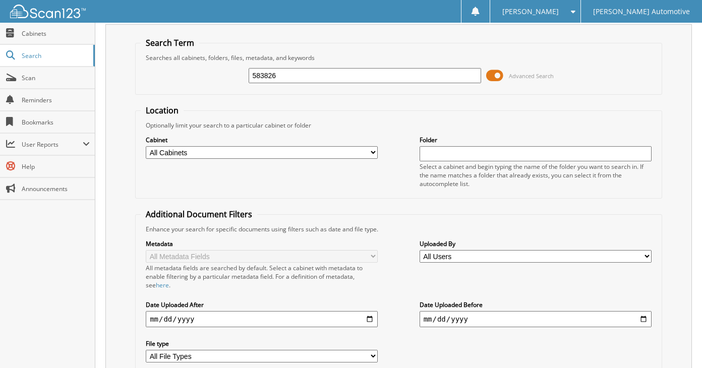
click at [379, 79] on input "583826" at bounding box center [365, 75] width 232 height 15
type input "583828"
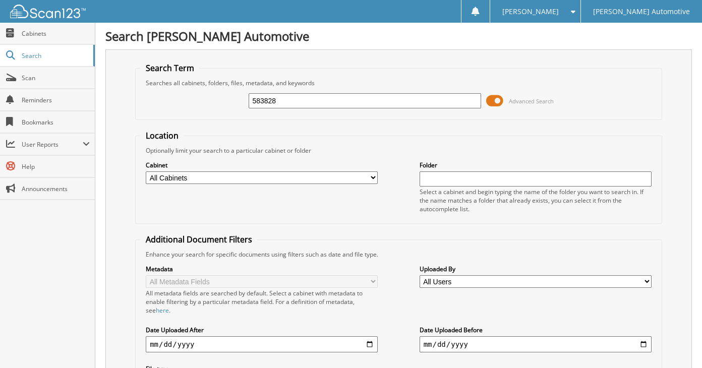
click at [379, 97] on input "583828" at bounding box center [365, 100] width 232 height 15
type input "583829"
click at [378, 100] on input "583829" at bounding box center [365, 100] width 232 height 15
type input "583830"
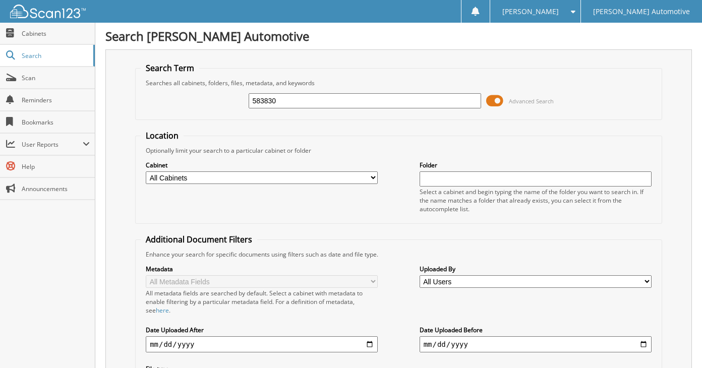
click at [378, 100] on input "583830" at bounding box center [365, 100] width 232 height 15
type input "583831"
click at [378, 100] on input "583831" at bounding box center [365, 100] width 232 height 15
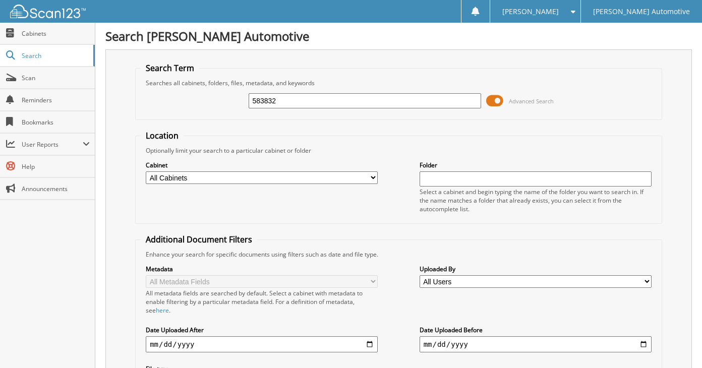
type input "583832"
click at [378, 100] on input "583832" at bounding box center [365, 100] width 232 height 15
type input "583833"
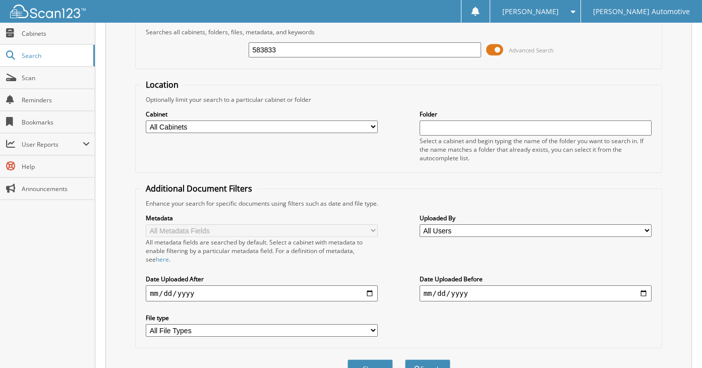
scroll to position [25, 0]
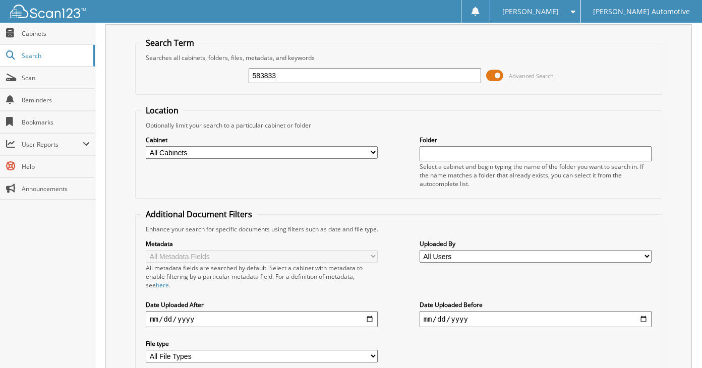
click at [388, 81] on input "583833" at bounding box center [365, 75] width 232 height 15
type input "583834"
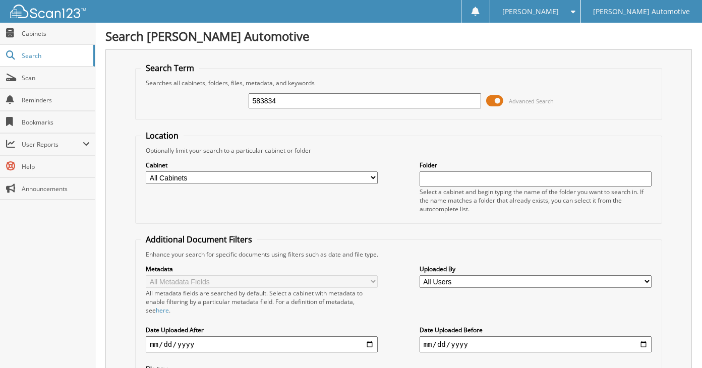
click at [387, 104] on input "583834" at bounding box center [365, 100] width 232 height 15
type input "583837"
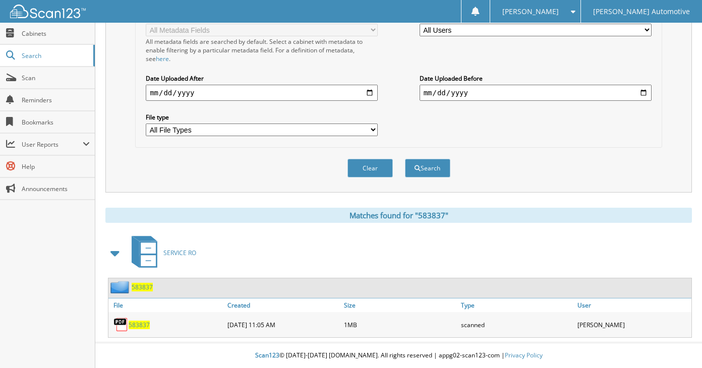
scroll to position [50, 0]
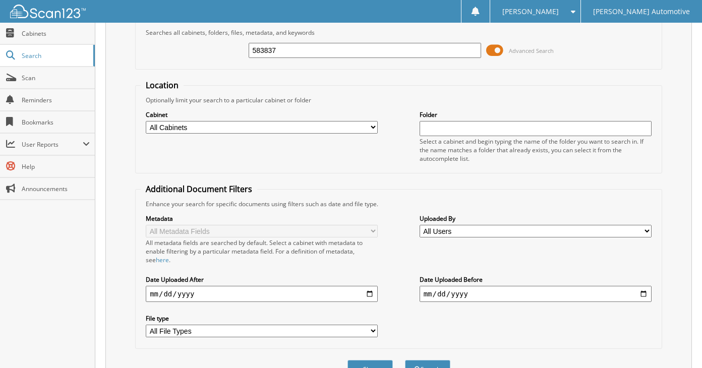
click at [383, 54] on input "583837" at bounding box center [365, 50] width 232 height 15
type input "583838"
click at [405, 360] on button "Search" at bounding box center [427, 369] width 45 height 19
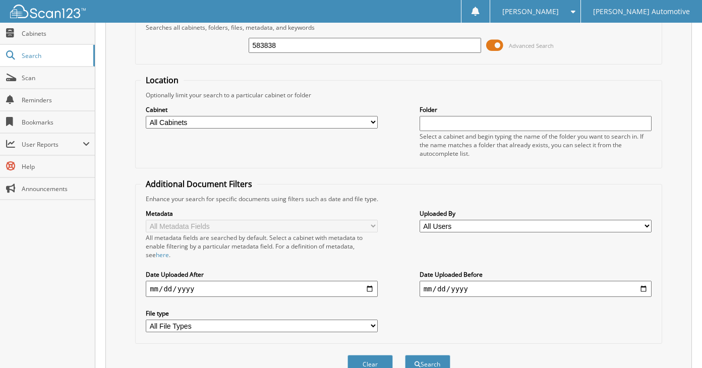
scroll to position [50, 0]
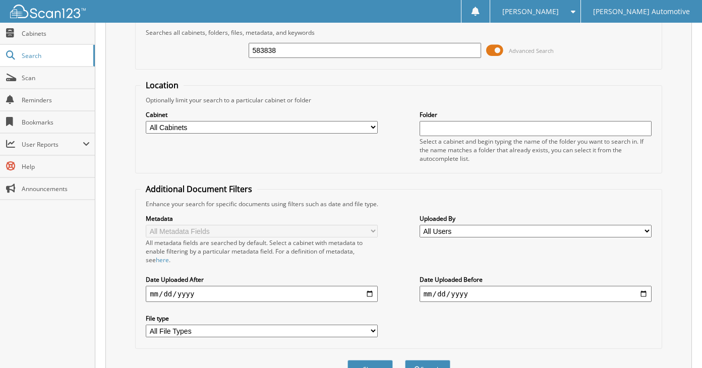
click at [383, 54] on input "583838" at bounding box center [365, 50] width 232 height 15
type input "583839"
click at [405, 360] on button "Search" at bounding box center [427, 369] width 45 height 19
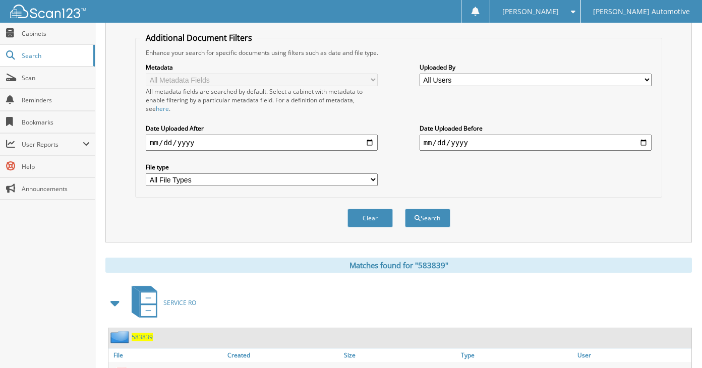
scroll to position [50, 0]
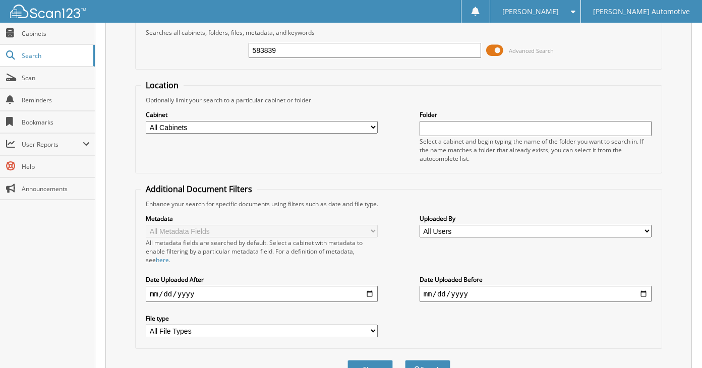
click at [385, 52] on input "583839" at bounding box center [365, 50] width 232 height 15
type input "583842"
click at [405, 360] on button "Search" at bounding box center [427, 369] width 45 height 19
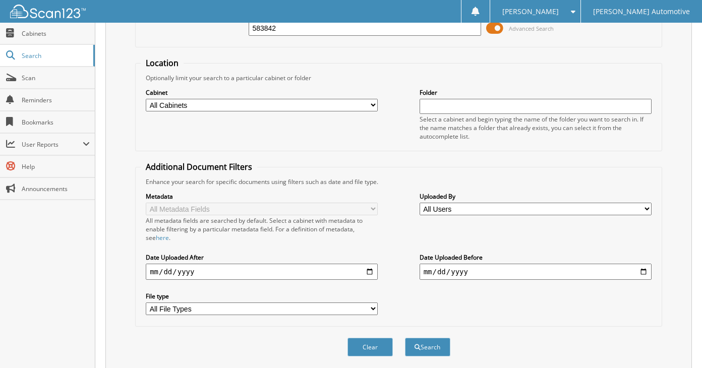
scroll to position [50, 0]
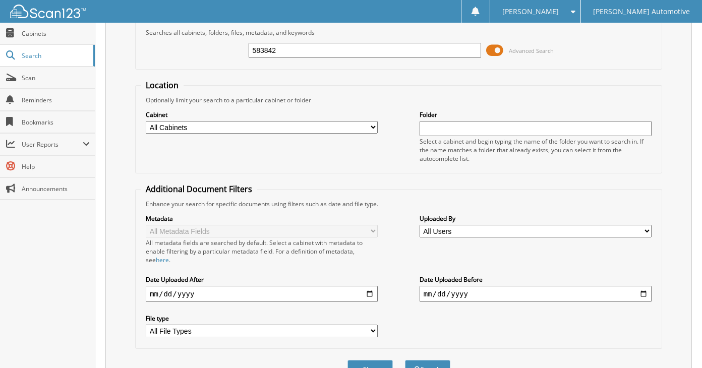
click at [385, 52] on input "583842" at bounding box center [365, 50] width 232 height 15
type input "583843"
click at [405, 360] on button "Search" at bounding box center [427, 369] width 45 height 19
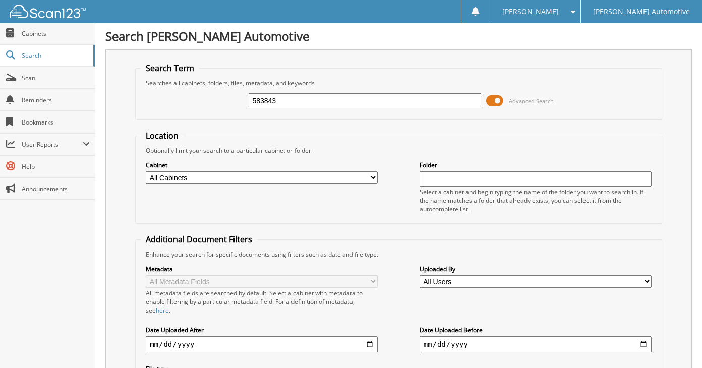
click at [370, 93] on div "583843" at bounding box center [365, 100] width 232 height 17
click at [375, 104] on input "583843" at bounding box center [365, 100] width 232 height 15
type input "583844"
click at [375, 106] on input "583844" at bounding box center [365, 100] width 232 height 15
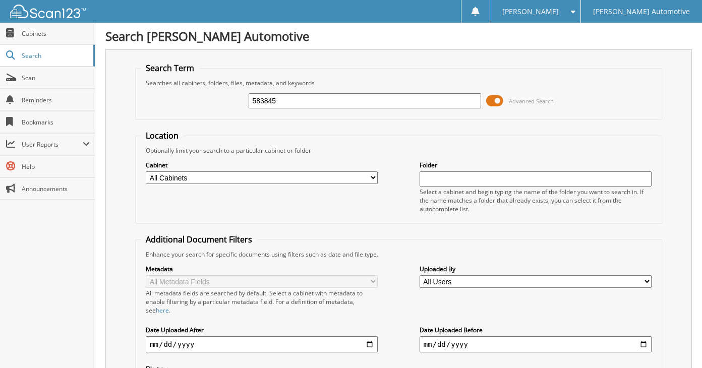
type input "583845"
click at [375, 106] on input "583845" at bounding box center [365, 100] width 232 height 15
type input "583846"
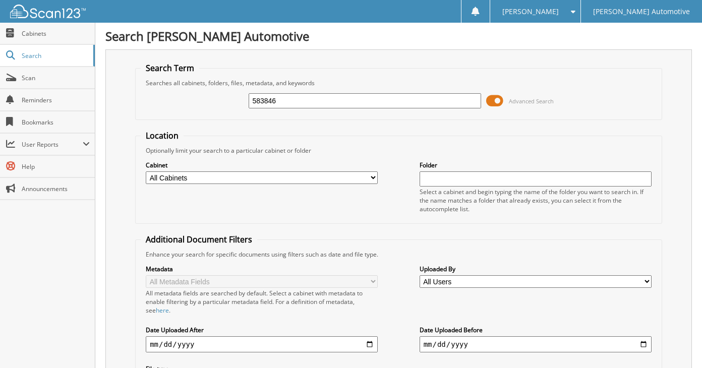
click at [375, 106] on input "583846" at bounding box center [365, 100] width 232 height 15
type input "583852"
click at [375, 106] on input "583852" at bounding box center [365, 100] width 232 height 15
type input "583854"
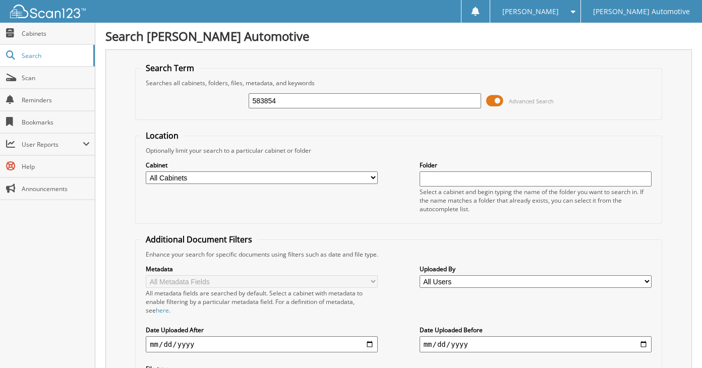
click at [375, 106] on input "583854" at bounding box center [365, 100] width 232 height 15
type input "583858"
click at [375, 106] on input "583858" at bounding box center [365, 100] width 232 height 15
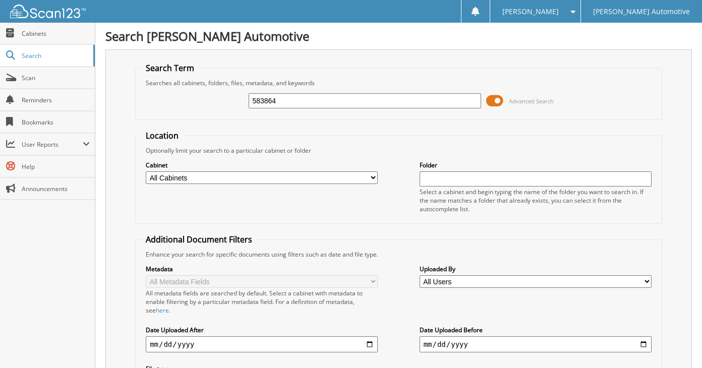
type input "583864"
click at [375, 106] on input "583864" at bounding box center [365, 100] width 232 height 15
type input "583865"
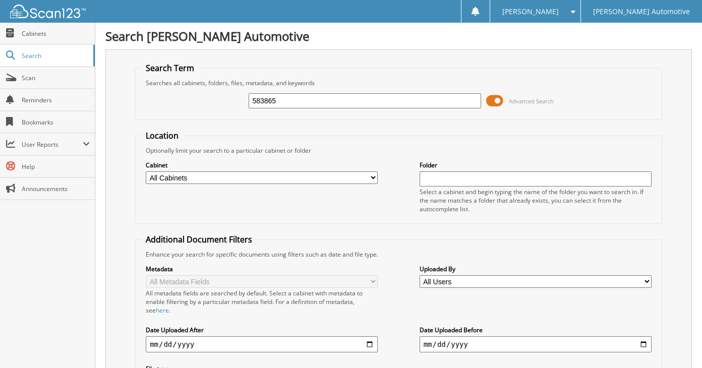
click at [375, 106] on input "583865" at bounding box center [365, 100] width 232 height 15
type input "583869"
click at [374, 107] on input "583869" at bounding box center [365, 100] width 232 height 15
type input "583870"
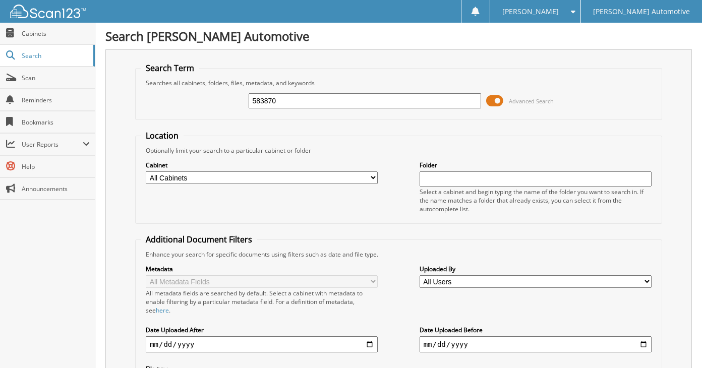
click at [374, 107] on input "583870" at bounding box center [365, 100] width 232 height 15
type input "583776"
click at [374, 107] on input "583776" at bounding box center [365, 100] width 232 height 15
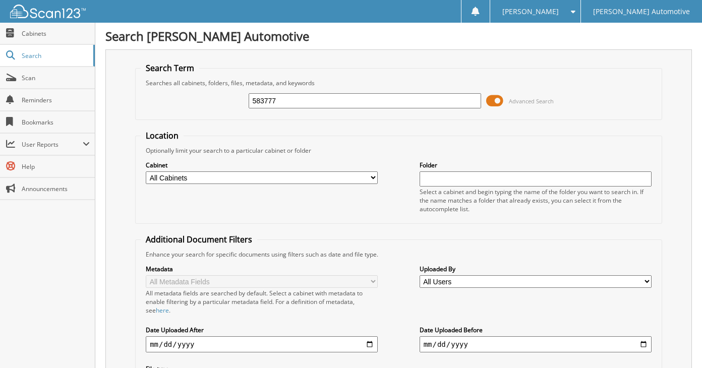
type input "583777"
click at [374, 107] on input "583777" at bounding box center [365, 100] width 232 height 15
type input "583781"
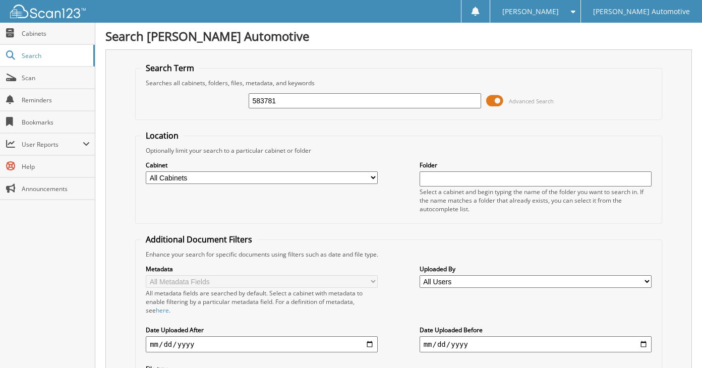
click at [374, 107] on input "583781" at bounding box center [365, 100] width 232 height 15
type input "583783"
click at [374, 107] on input "583783" at bounding box center [365, 100] width 232 height 15
type input "583784"
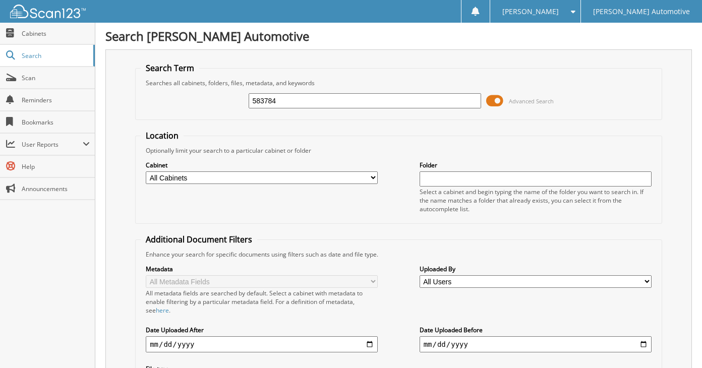
click at [375, 100] on input "583784" at bounding box center [365, 100] width 232 height 15
type input "583785"
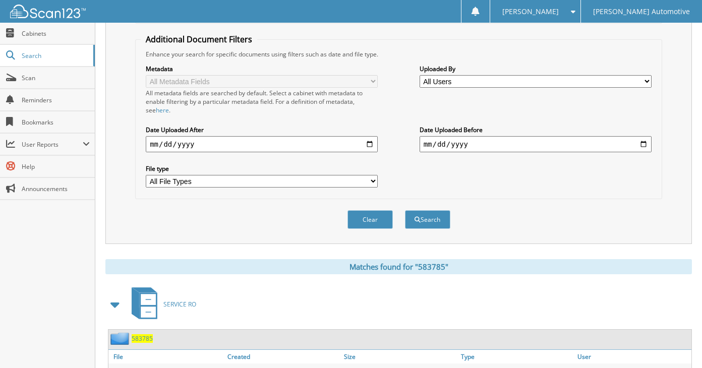
scroll to position [50, 0]
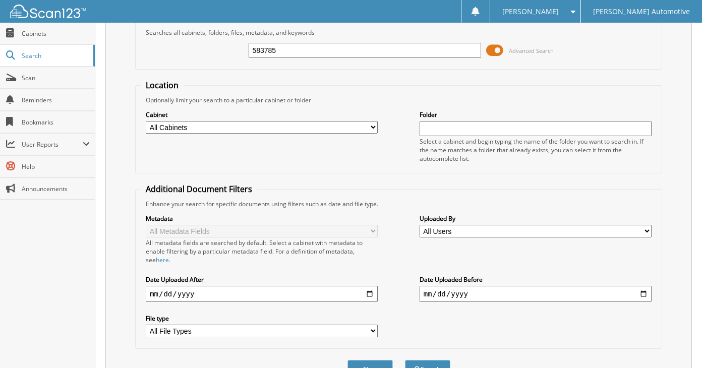
click at [375, 55] on input "583785" at bounding box center [365, 50] width 232 height 15
type input "583787"
click at [405, 360] on button "Search" at bounding box center [427, 369] width 45 height 19
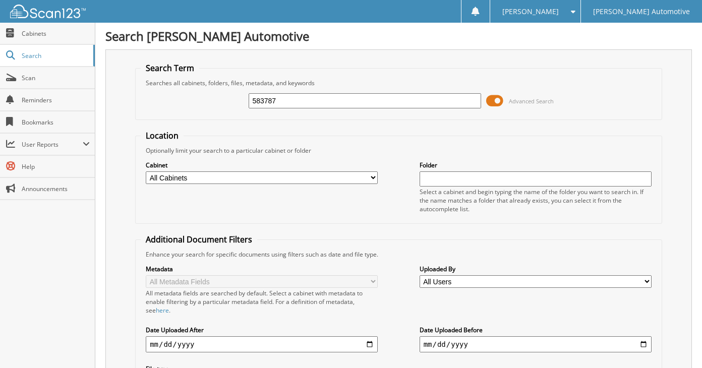
click at [362, 93] on input "583787" at bounding box center [365, 100] width 232 height 15
type input "583788"
click at [362, 93] on input "583788" at bounding box center [365, 100] width 232 height 15
type input "583790"
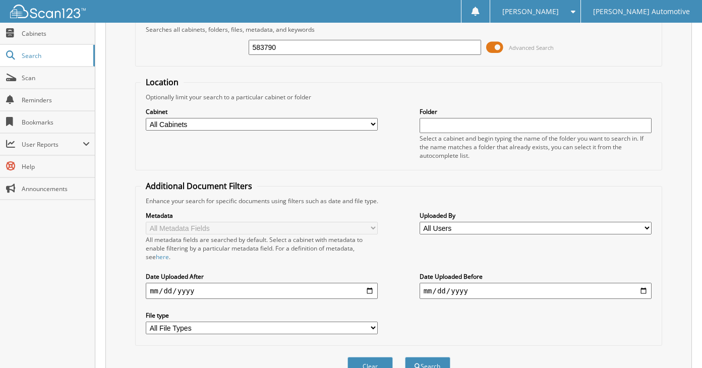
scroll to position [50, 0]
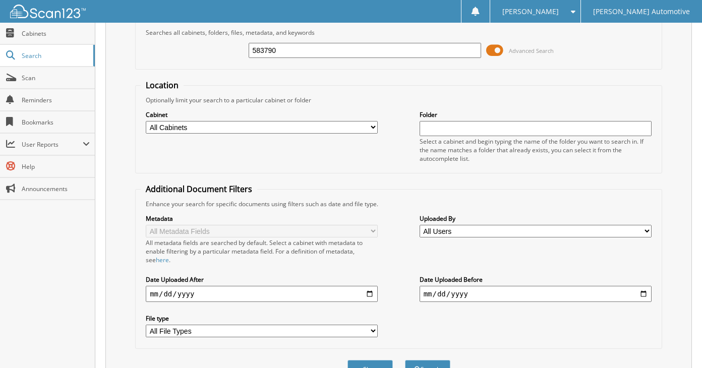
click at [358, 58] on div "583790" at bounding box center [365, 50] width 232 height 17
click at [358, 56] on input "583790" at bounding box center [365, 50] width 232 height 15
type input "583791"
click at [405, 360] on button "Search" at bounding box center [427, 369] width 45 height 19
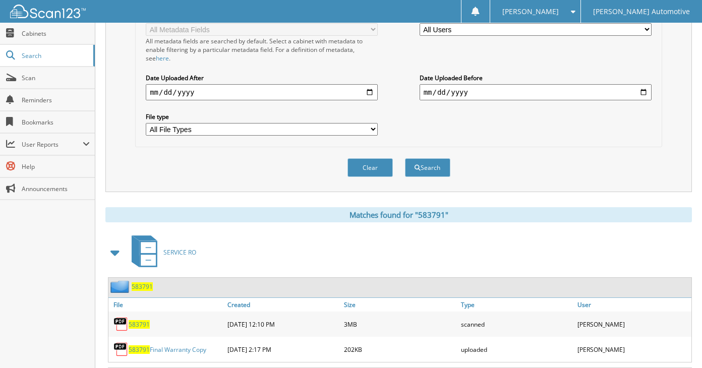
scroll to position [50, 0]
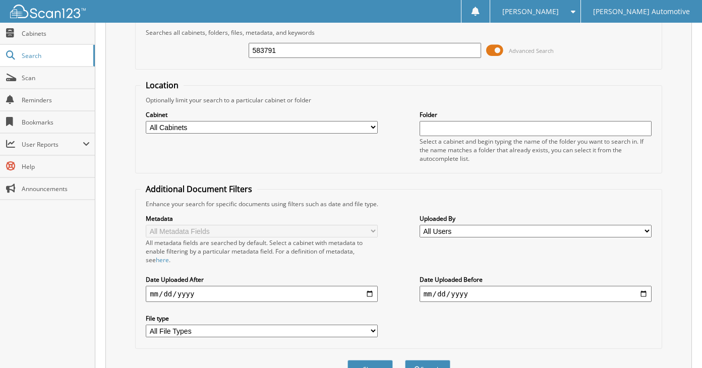
click at [358, 53] on input "583791" at bounding box center [365, 50] width 232 height 15
type input "583796"
click at [405, 360] on button "Search" at bounding box center [427, 369] width 45 height 19
